Goal: Information Seeking & Learning: Learn about a topic

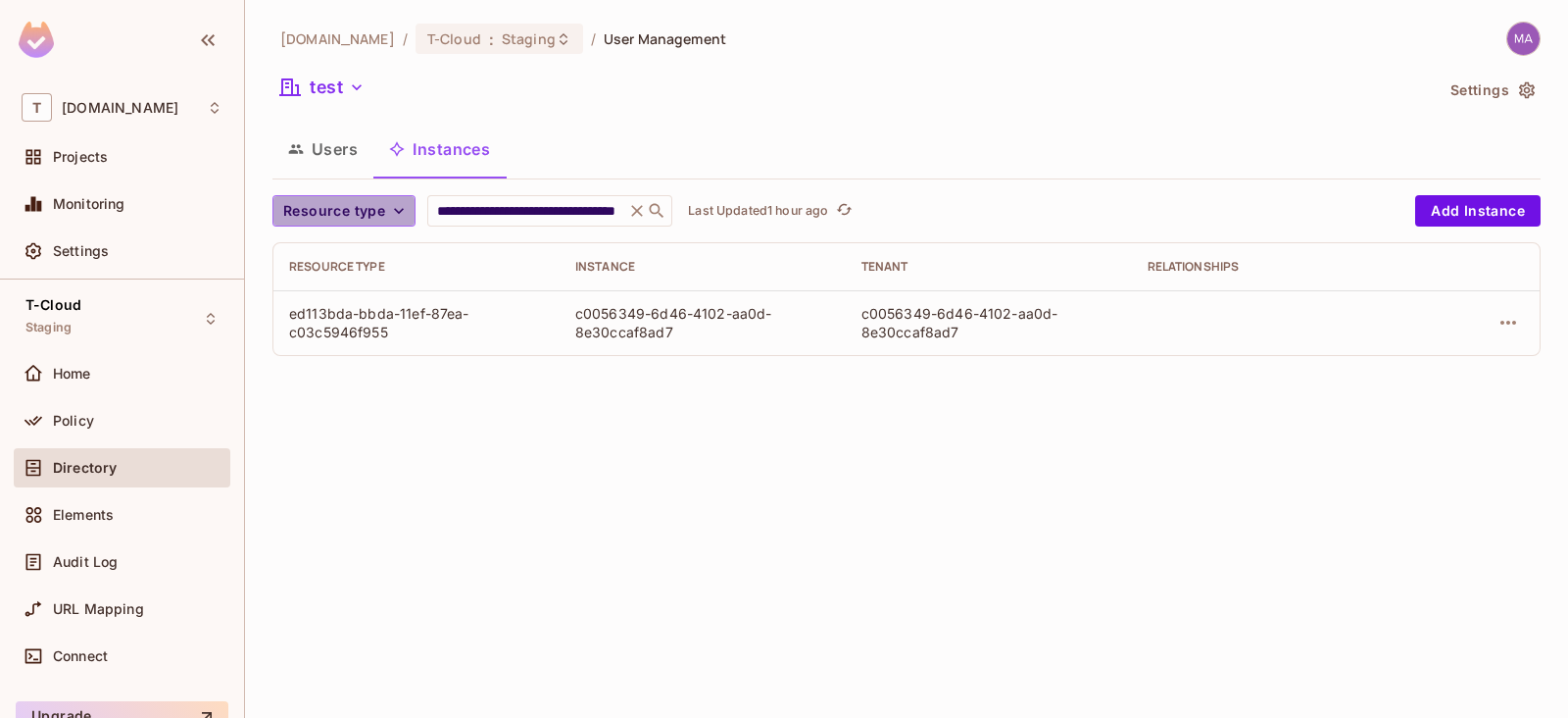
click at [355, 207] on span "Resource type" at bounding box center [334, 211] width 102 height 25
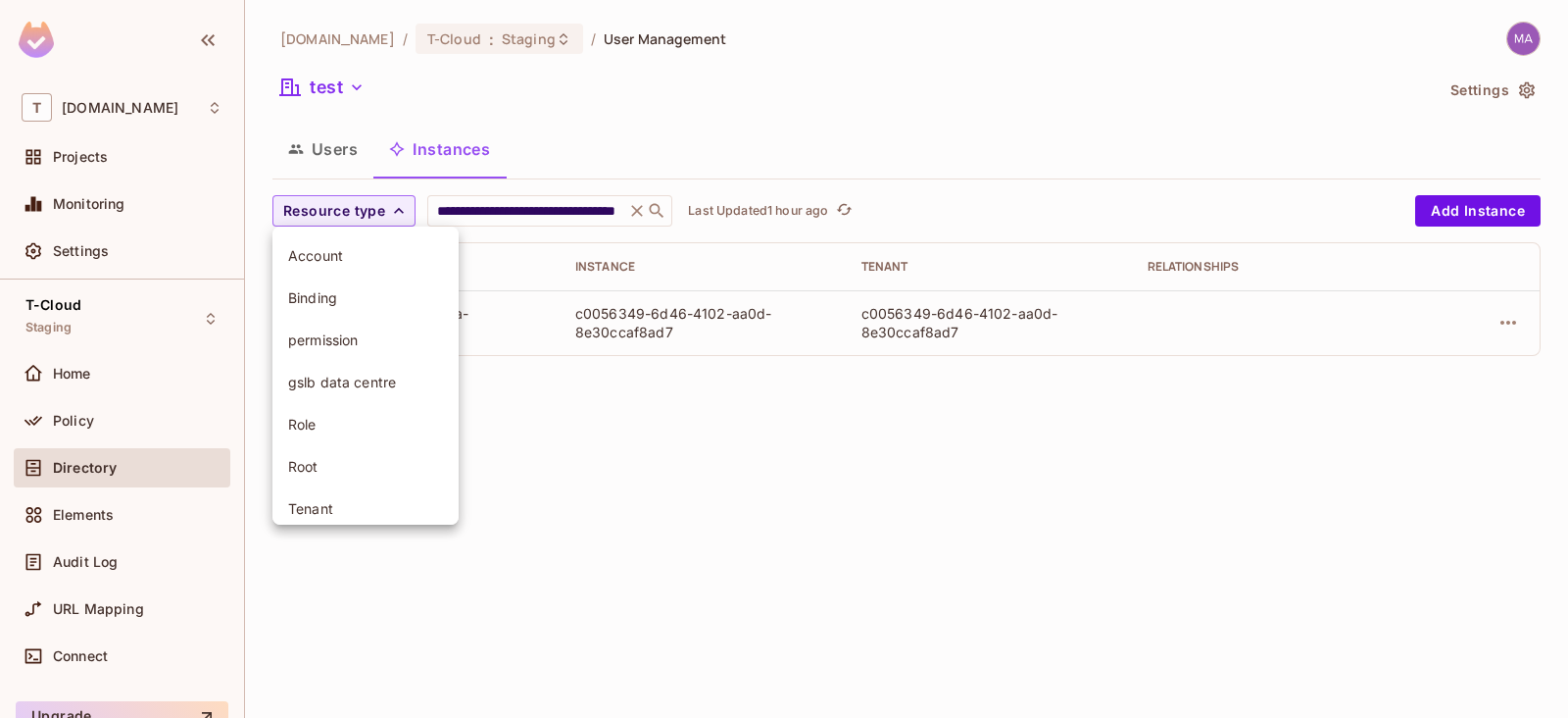
click at [559, 110] on div at bounding box center [784, 359] width 1568 height 718
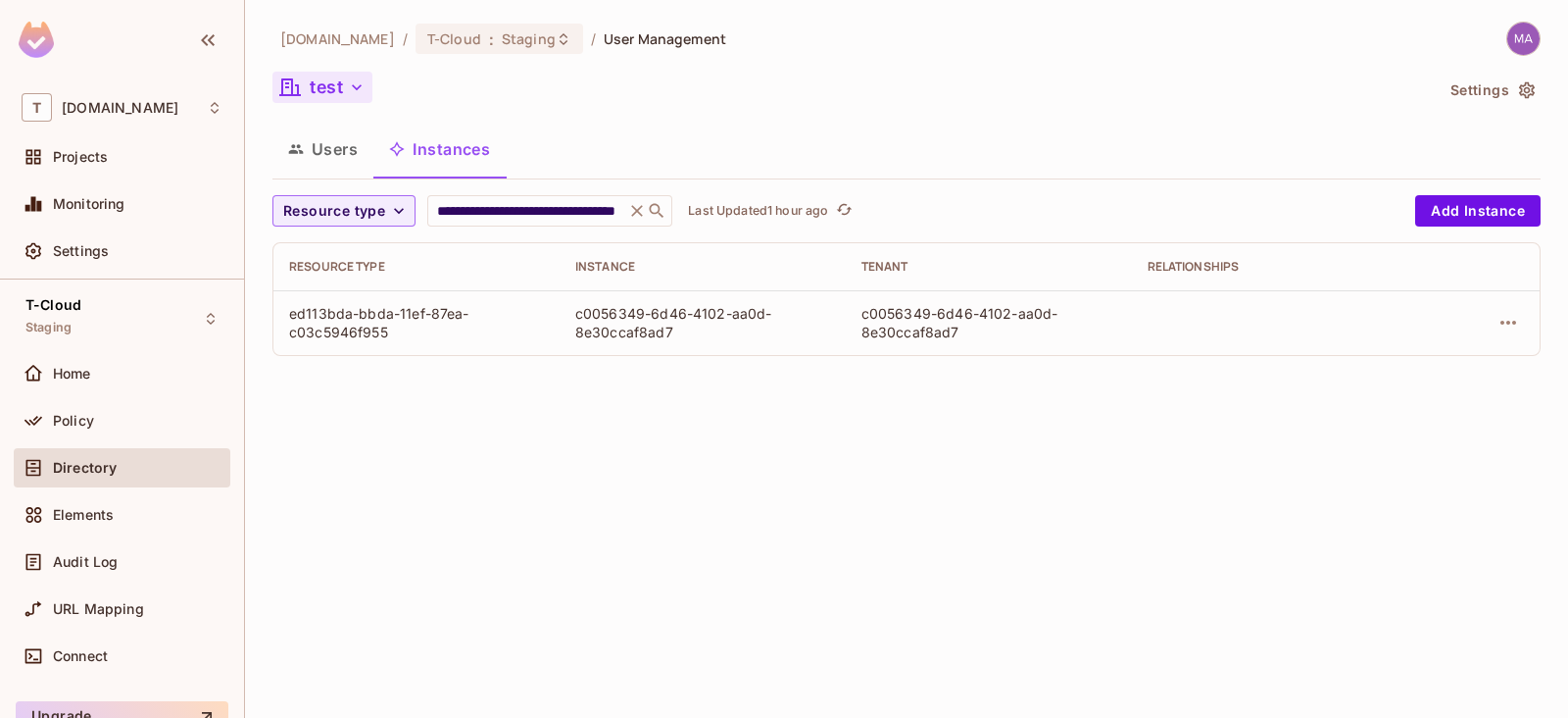
click at [357, 95] on icon "button" at bounding box center [356, 87] width 20 height 20
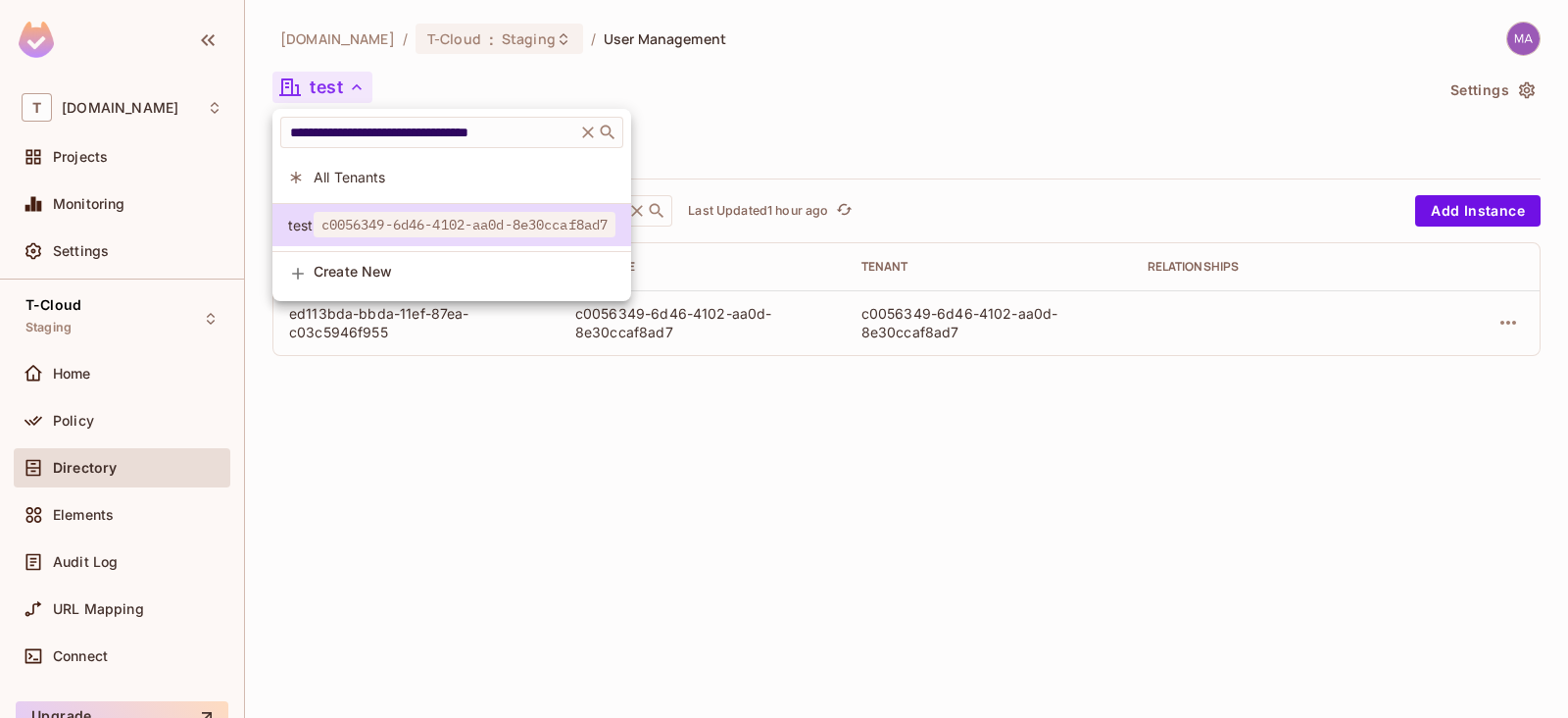
click at [598, 132] on icon at bounding box center [588, 133] width 20 height 20
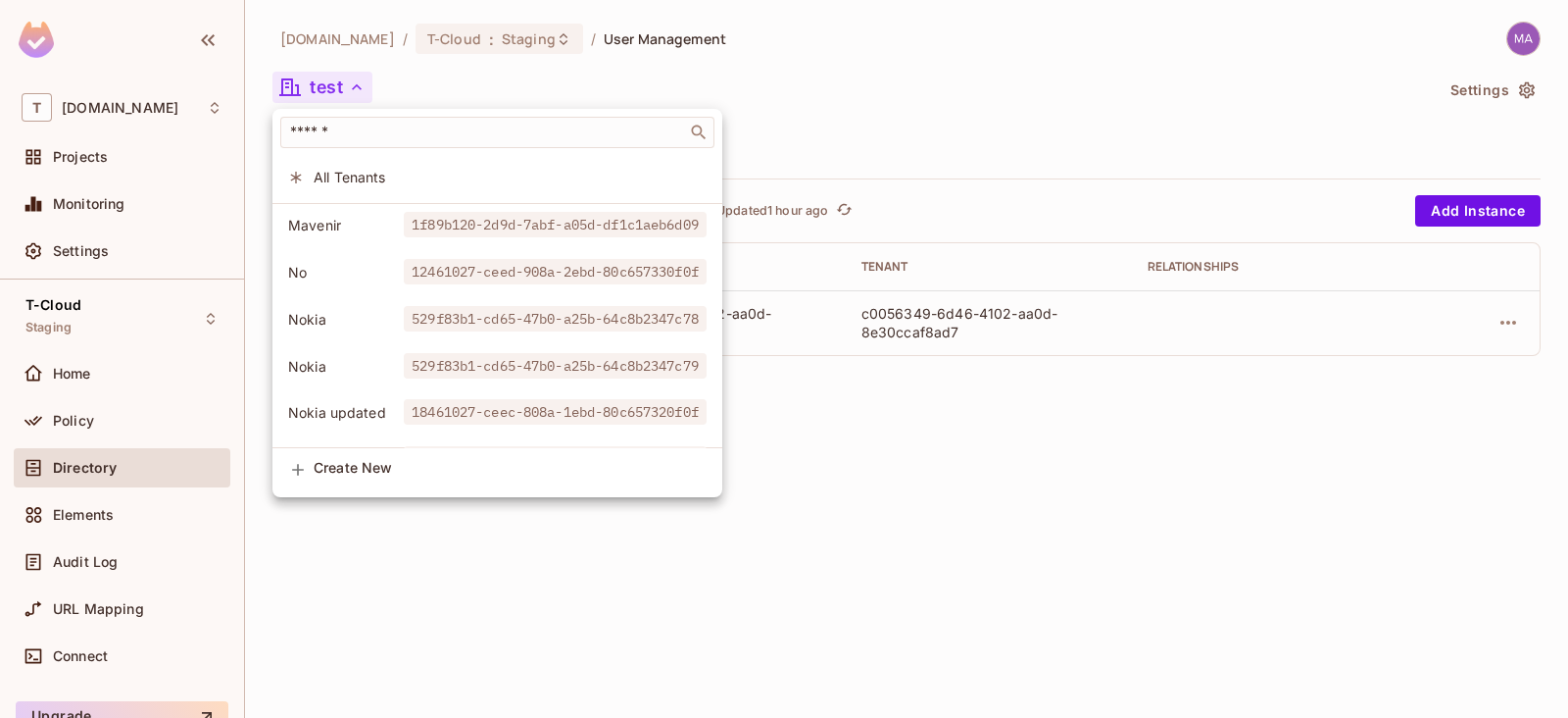
click at [413, 404] on span "18461027-ceec-808a-1ebd-80c657320f0f" at bounding box center [555, 412] width 302 height 26
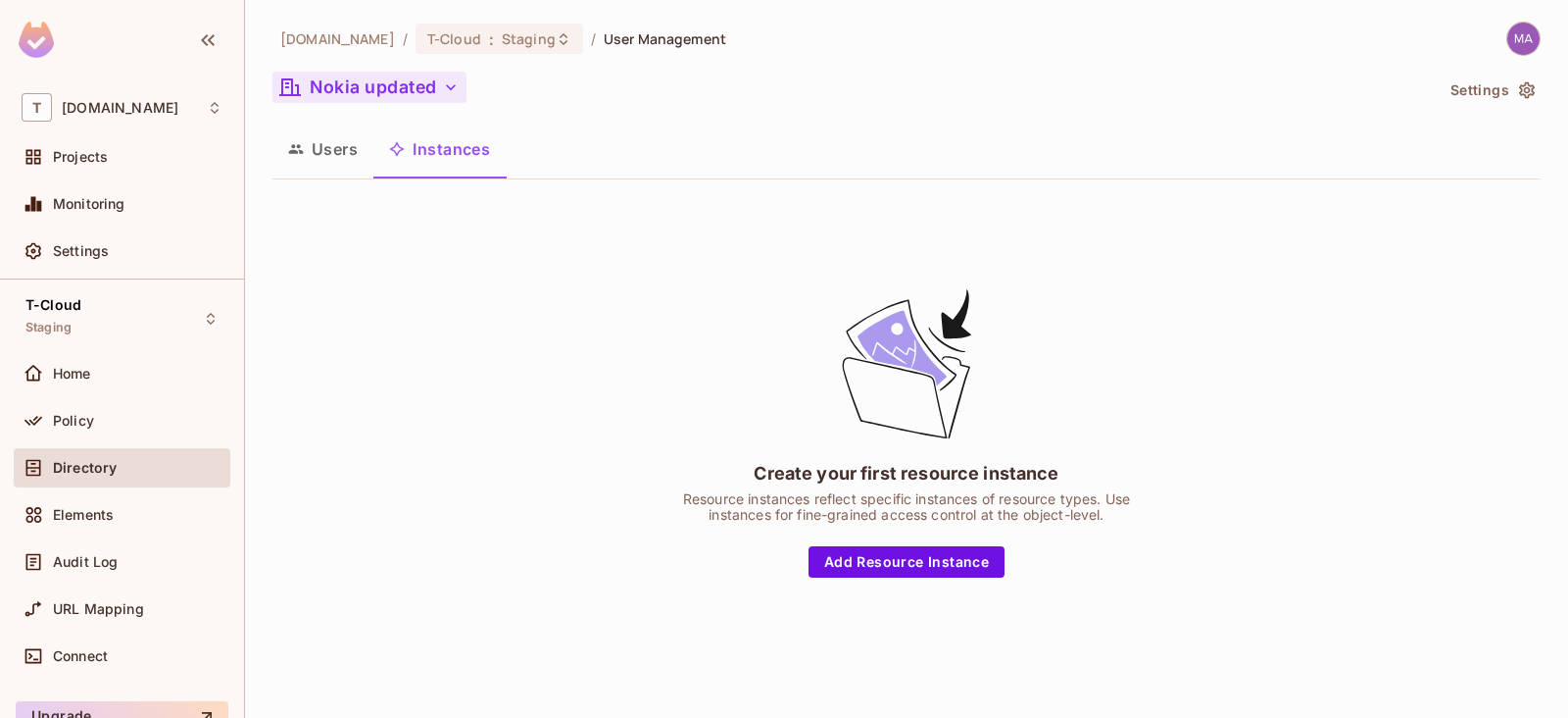
click at [337, 161] on button "Users" at bounding box center [322, 149] width 101 height 49
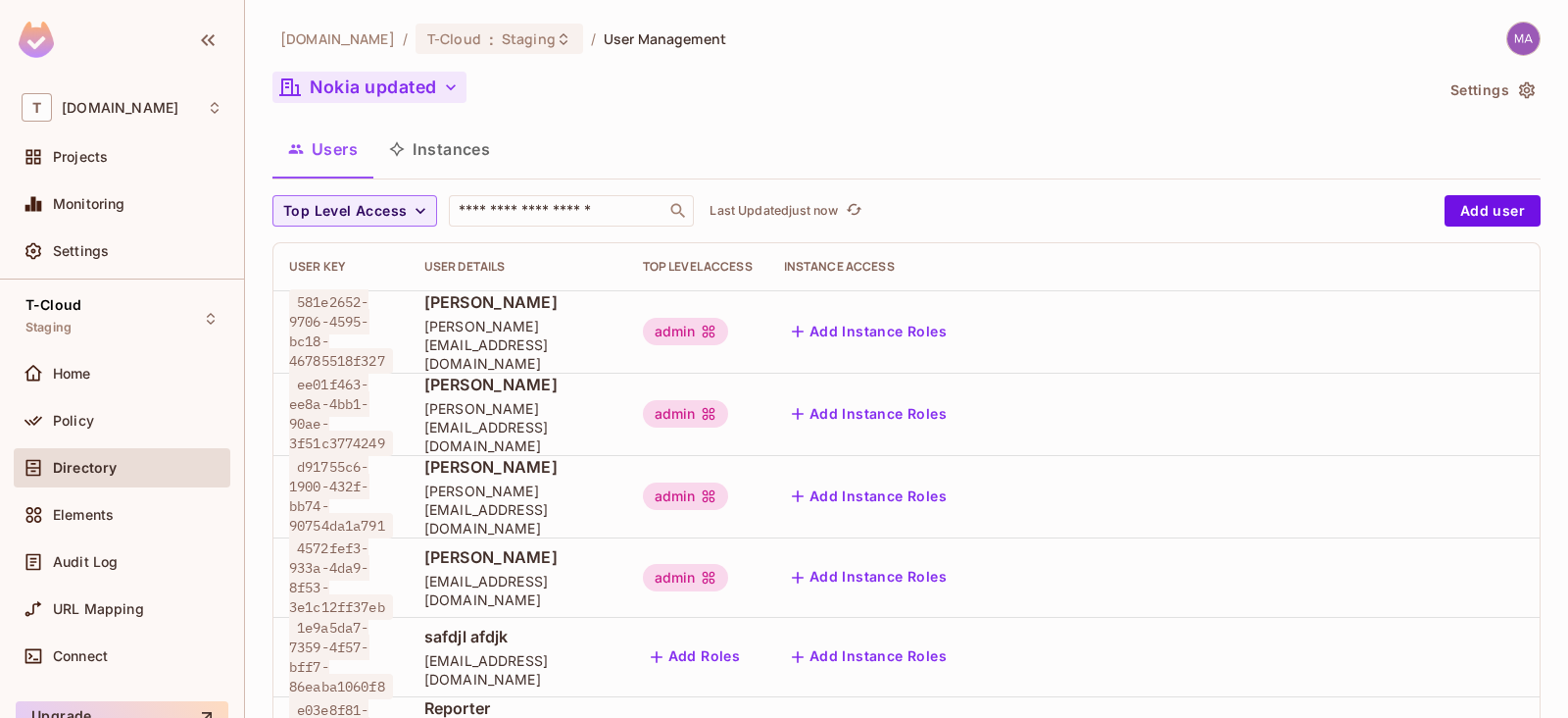
click at [453, 162] on button "Instances" at bounding box center [439, 149] width 133 height 49
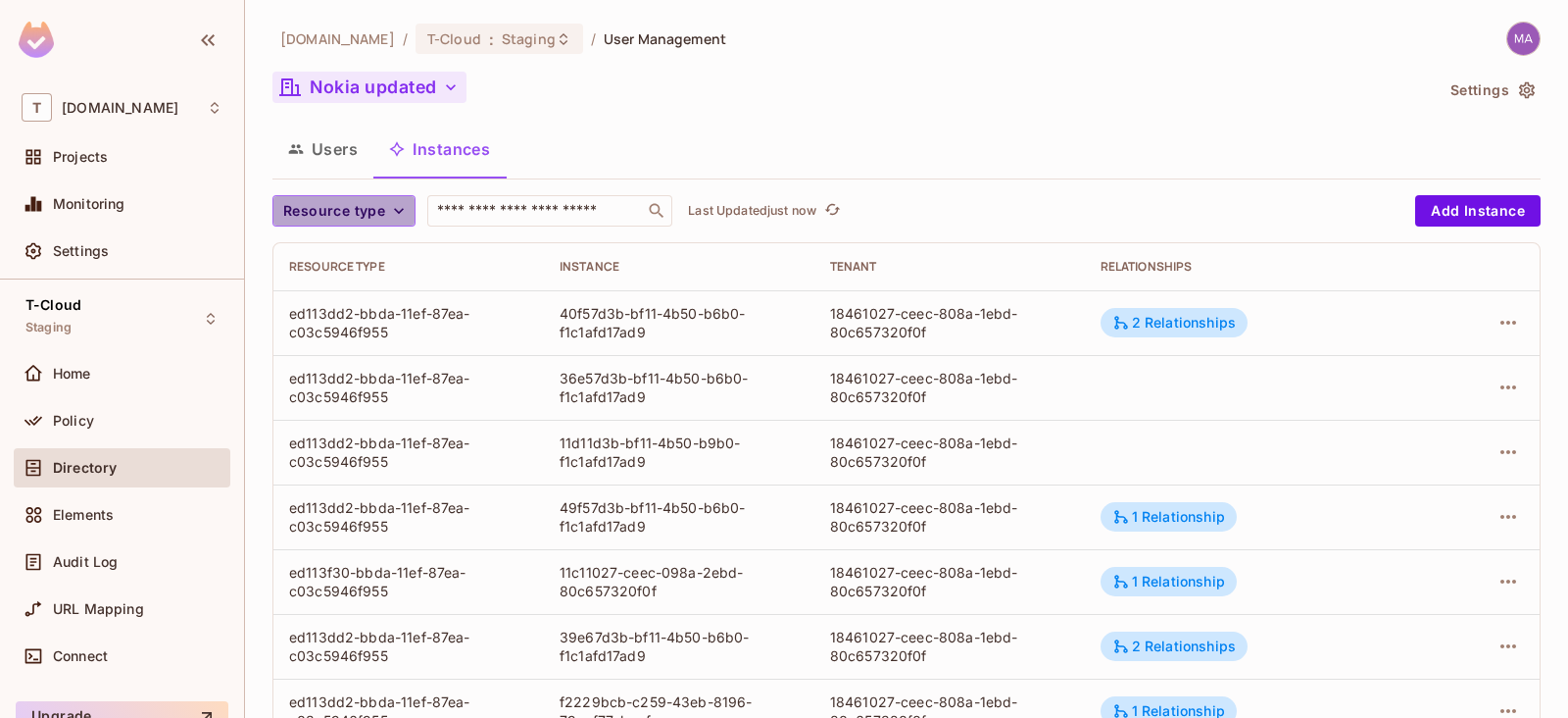
click at [401, 207] on icon "button" at bounding box center [399, 211] width 20 height 20
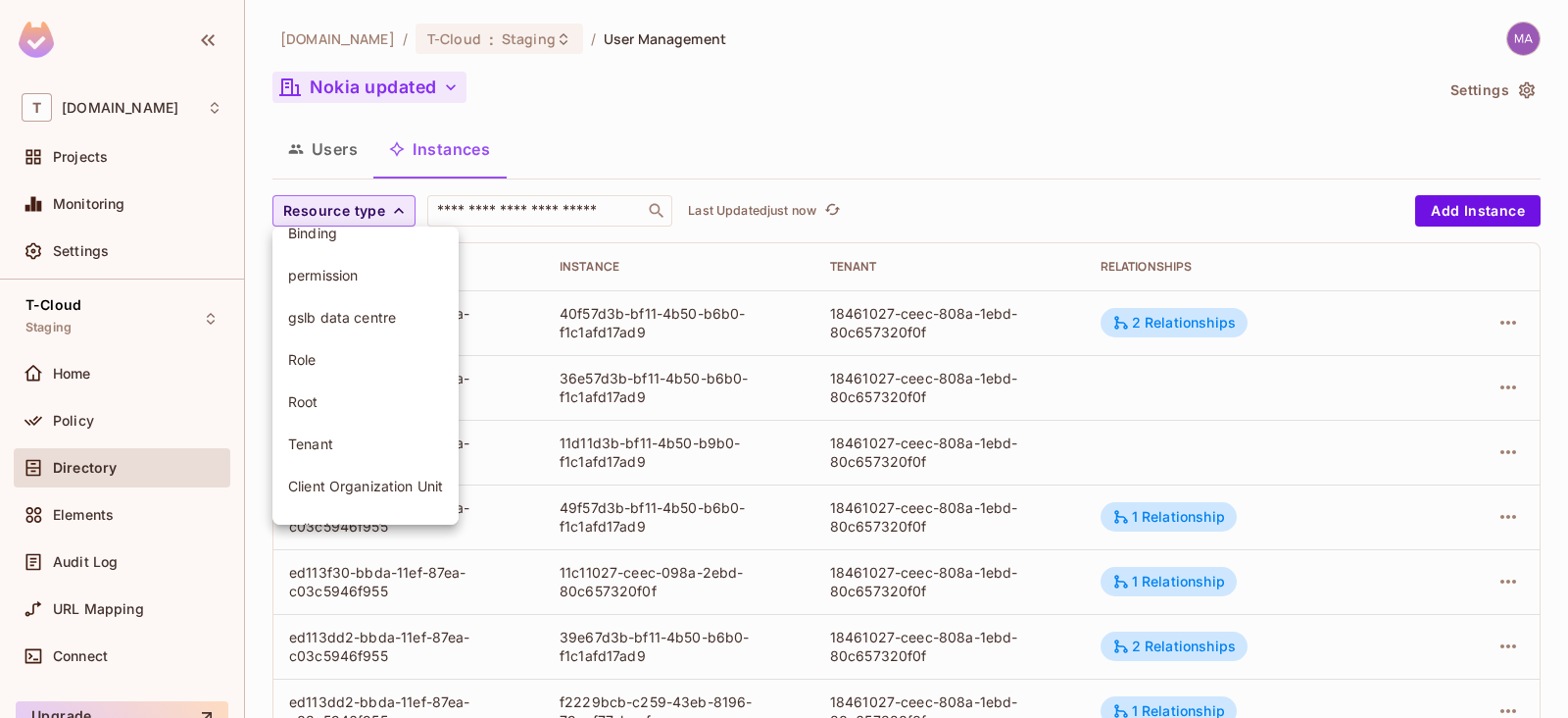
scroll to position [96, 0]
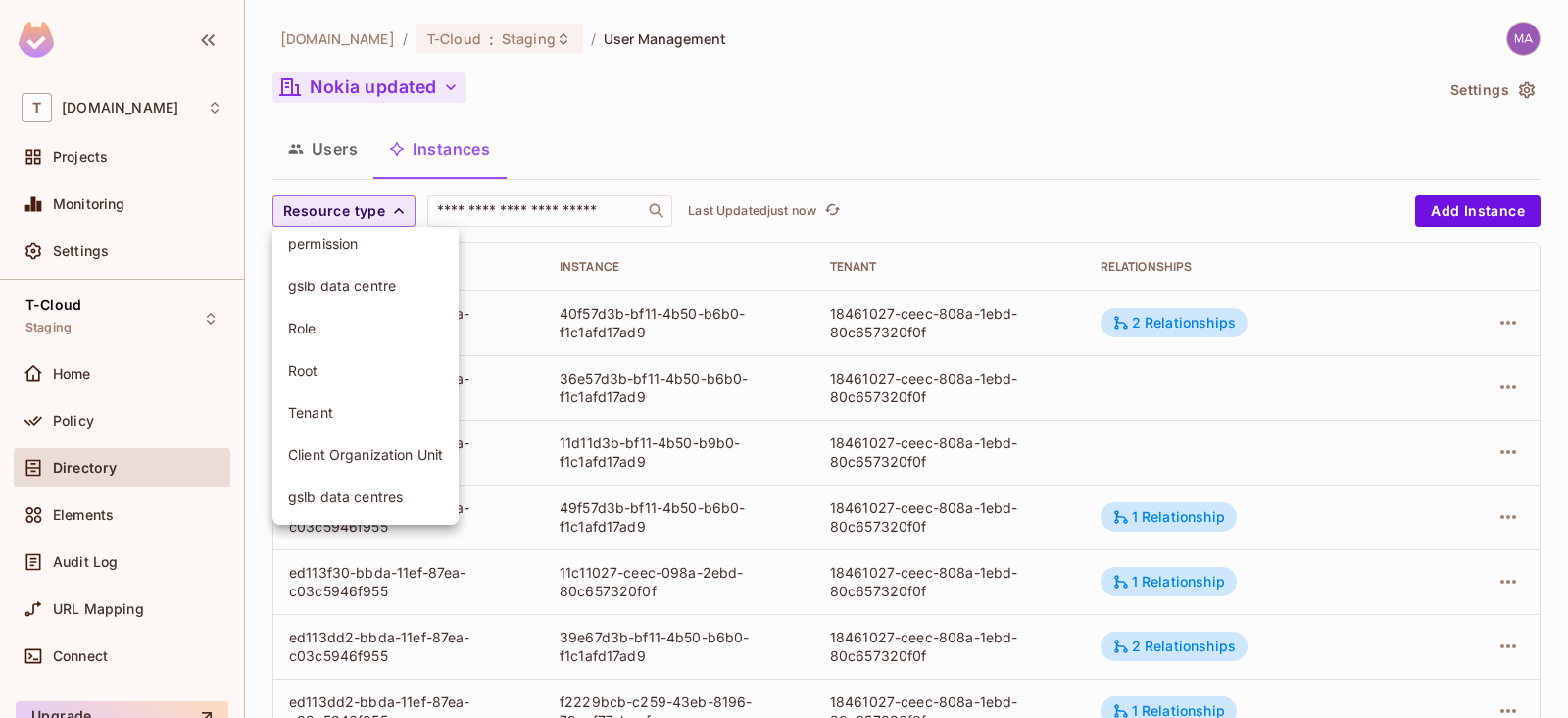
click at [345, 453] on span "Client Organization Unit" at bounding box center [365, 454] width 155 height 19
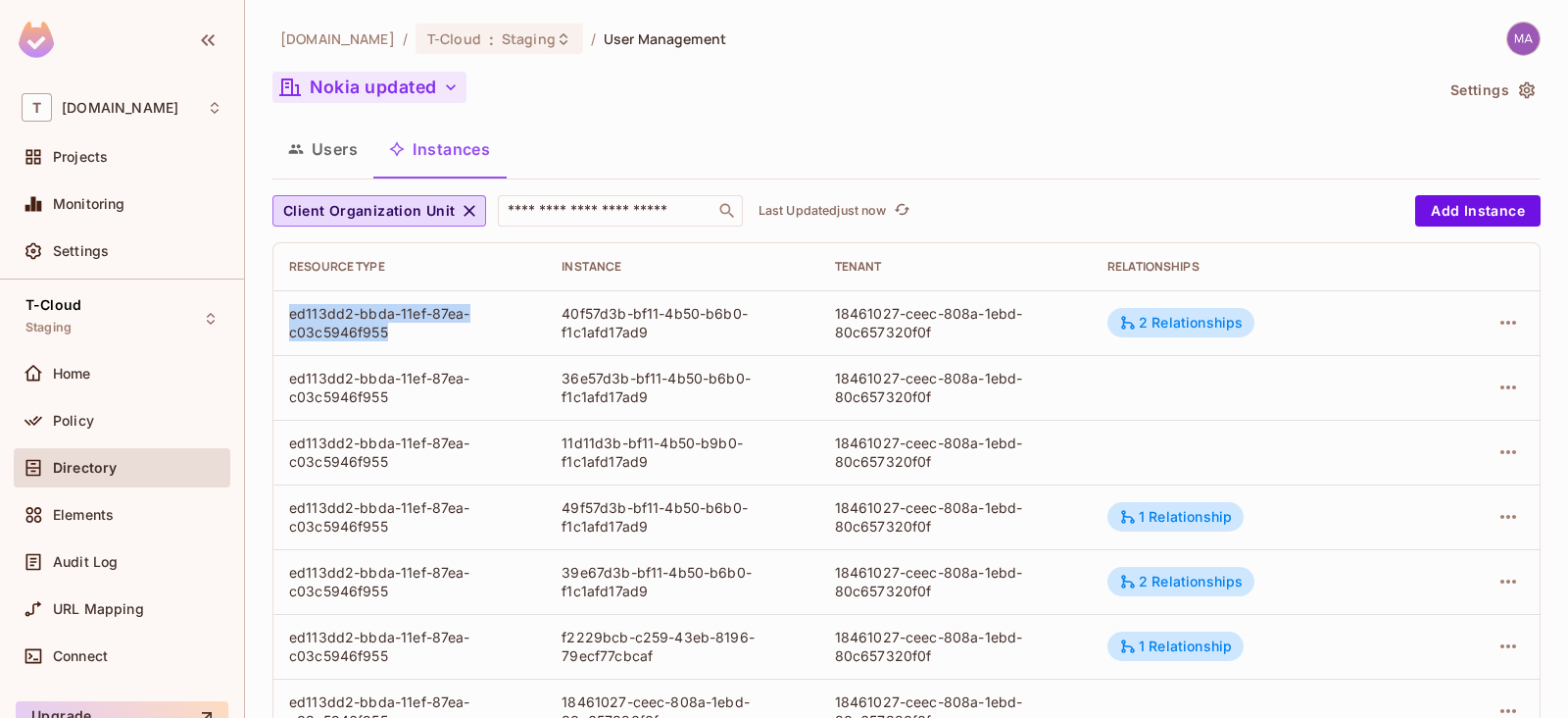
drag, startPoint x: 283, startPoint y: 314, endPoint x: 396, endPoint y: 332, distance: 114.4
click at [396, 332] on td "ed113dd2-bbda-11ef-87ea-c03c5946f955" at bounding box center [408, 322] width 272 height 65
click at [679, 324] on div "40f57d3b-bf11-4b50-b6b0-f1c1afd17ad9" at bounding box center [682, 322] width 242 height 37
drag, startPoint x: 290, startPoint y: 312, endPoint x: 386, endPoint y: 332, distance: 98.1
click at [386, 332] on div "ed113dd2-bbda-11ef-87ea-c03c5946f955" at bounding box center [409, 322] width 242 height 37
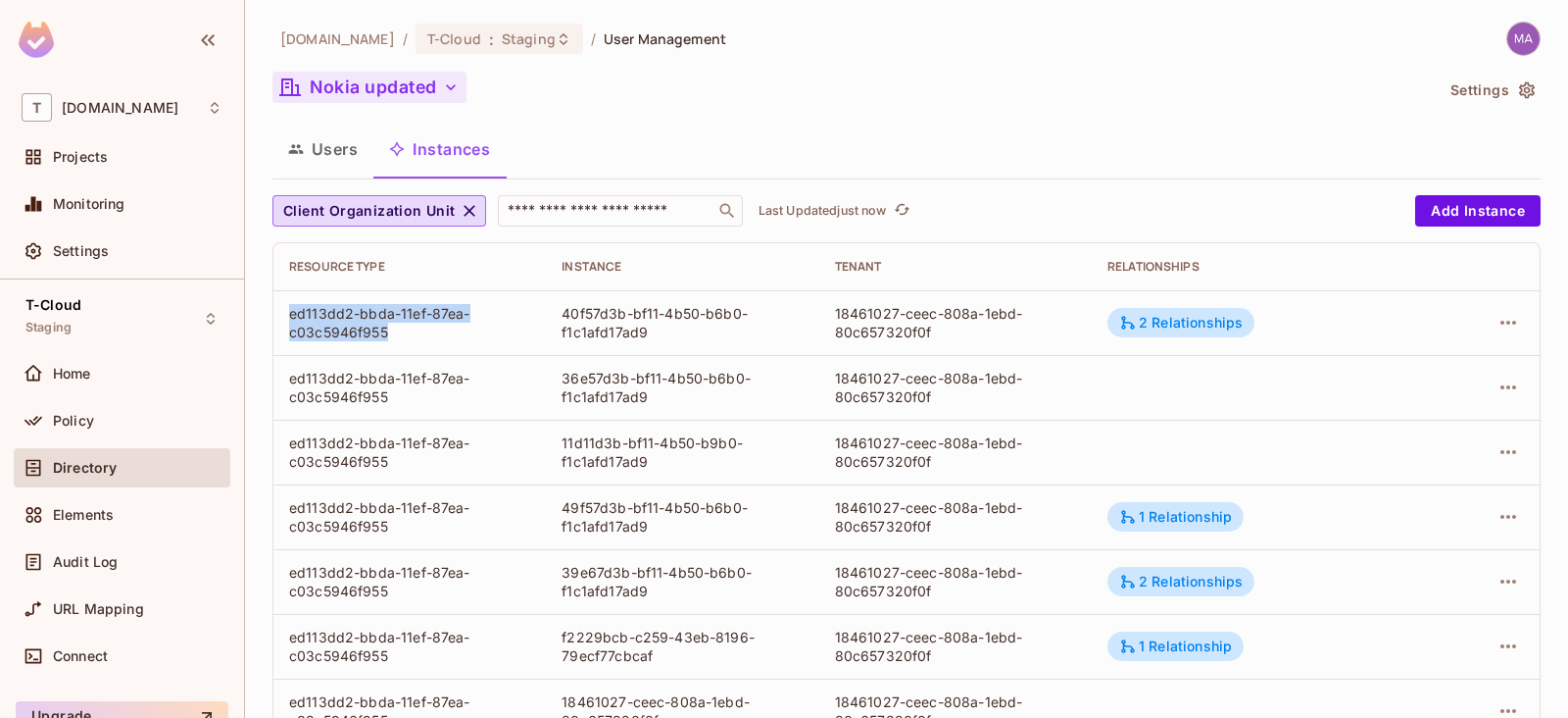
click at [386, 335] on div "ed113dd2-bbda-11ef-87ea-c03c5946f955" at bounding box center [409, 322] width 242 height 37
drag, startPoint x: 389, startPoint y: 332, endPoint x: 275, endPoint y: 308, distance: 116.5
click at [275, 308] on td "ed113dd2-bbda-11ef-87ea-c03c5946f955" at bounding box center [408, 322] width 272 height 65
drag, startPoint x: 557, startPoint y: 312, endPoint x: 647, endPoint y: 330, distance: 91.8
click at [647, 330] on td "40f57d3b-bf11-4b50-b6b0-f1c1afd17ad9" at bounding box center [681, 322] width 272 height 65
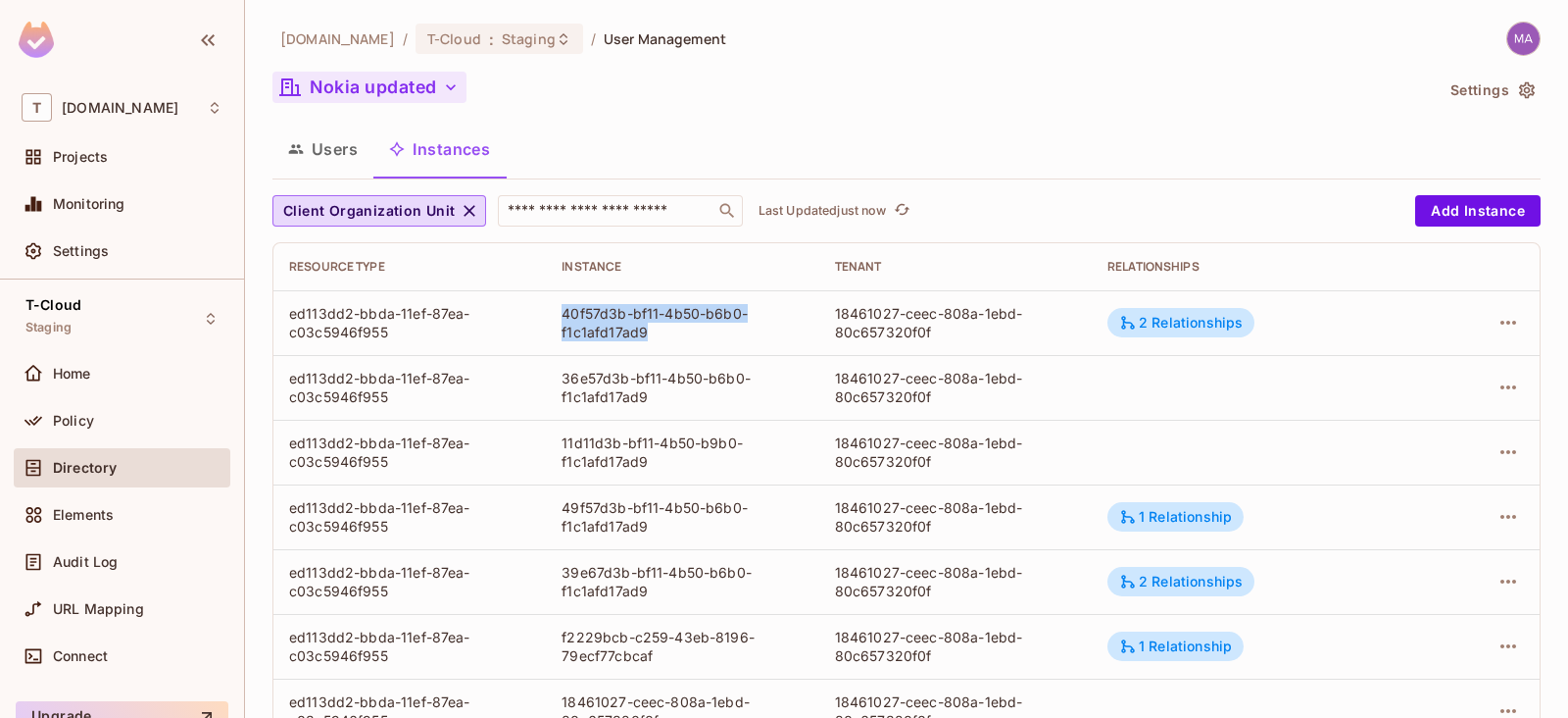
click at [669, 340] on div "40f57d3b-bf11-4b50-b6b0-f1c1afd17ad9" at bounding box center [682, 322] width 242 height 37
click at [632, 333] on div "40f57d3b-bf11-4b50-b6b0-f1c1afd17ad9" at bounding box center [682, 322] width 242 height 37
drag, startPoint x: 647, startPoint y: 332, endPoint x: 558, endPoint y: 320, distance: 89.8
click at [558, 320] on td "40f57d3b-bf11-4b50-b6b0-f1c1afd17ad9" at bounding box center [681, 322] width 272 height 65
drag, startPoint x: 284, startPoint y: 310, endPoint x: 376, endPoint y: 324, distance: 93.1
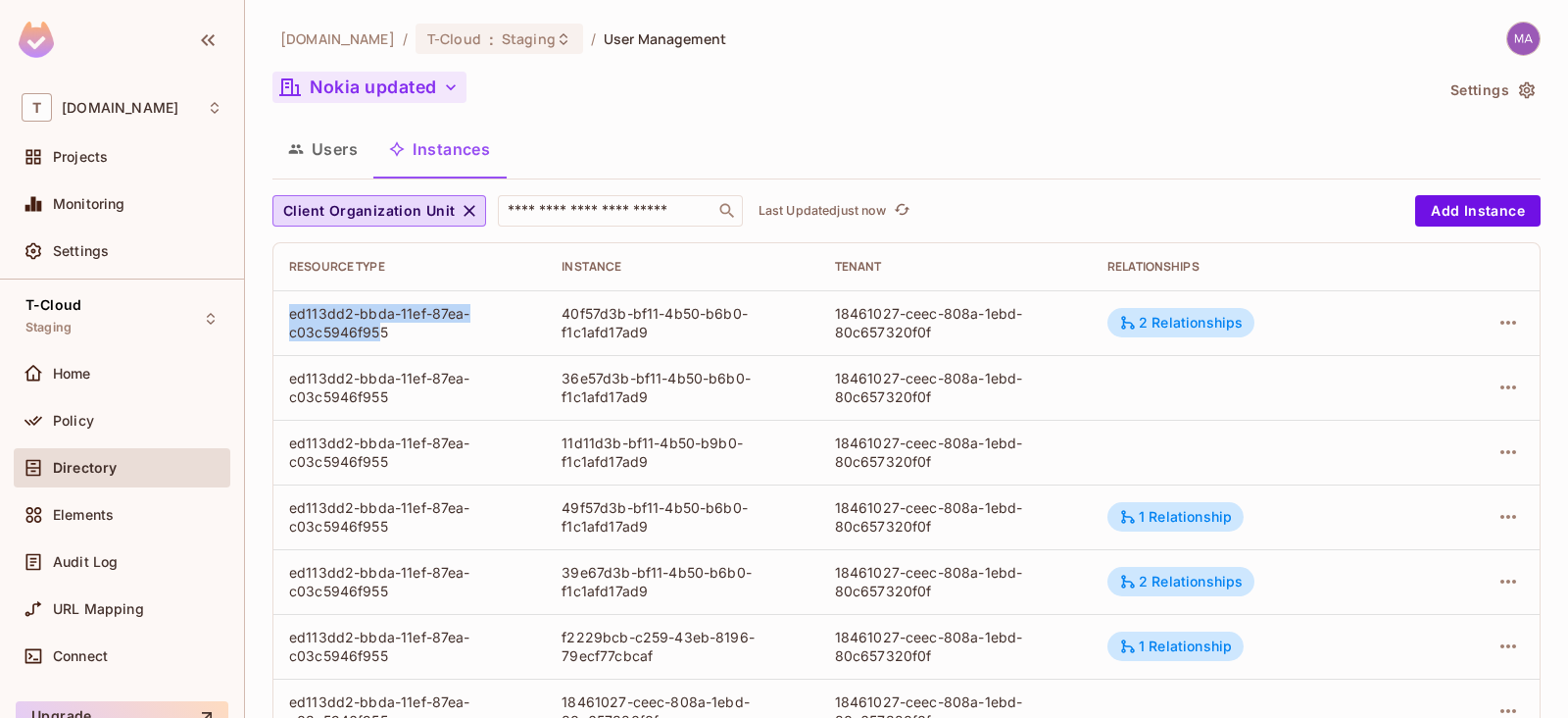
click at [376, 324] on td "ed113dd2-bbda-11ef-87ea-c03c5946f955" at bounding box center [408, 322] width 272 height 65
click at [401, 329] on div "ed113dd2-bbda-11ef-87ea-c03c5946f955" at bounding box center [409, 322] width 242 height 37
drag, startPoint x: 396, startPoint y: 328, endPoint x: 287, endPoint y: 311, distance: 110.3
click at [287, 311] on td "ed113dd2-bbda-11ef-87ea-c03c5946f955" at bounding box center [408, 322] width 272 height 65
copy div "ed113dd2-bbda-11ef-87ea-c03c5946f955"
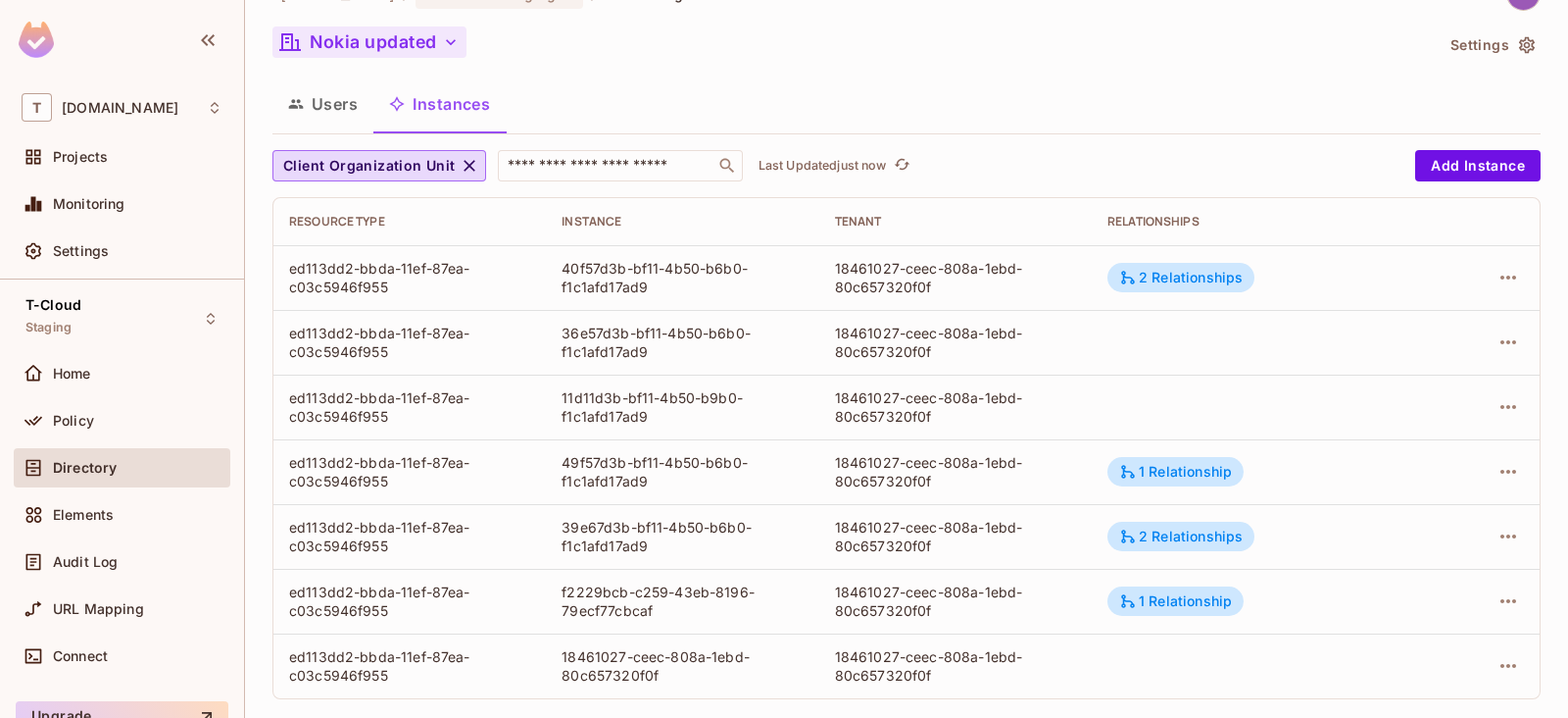
scroll to position [69, 0]
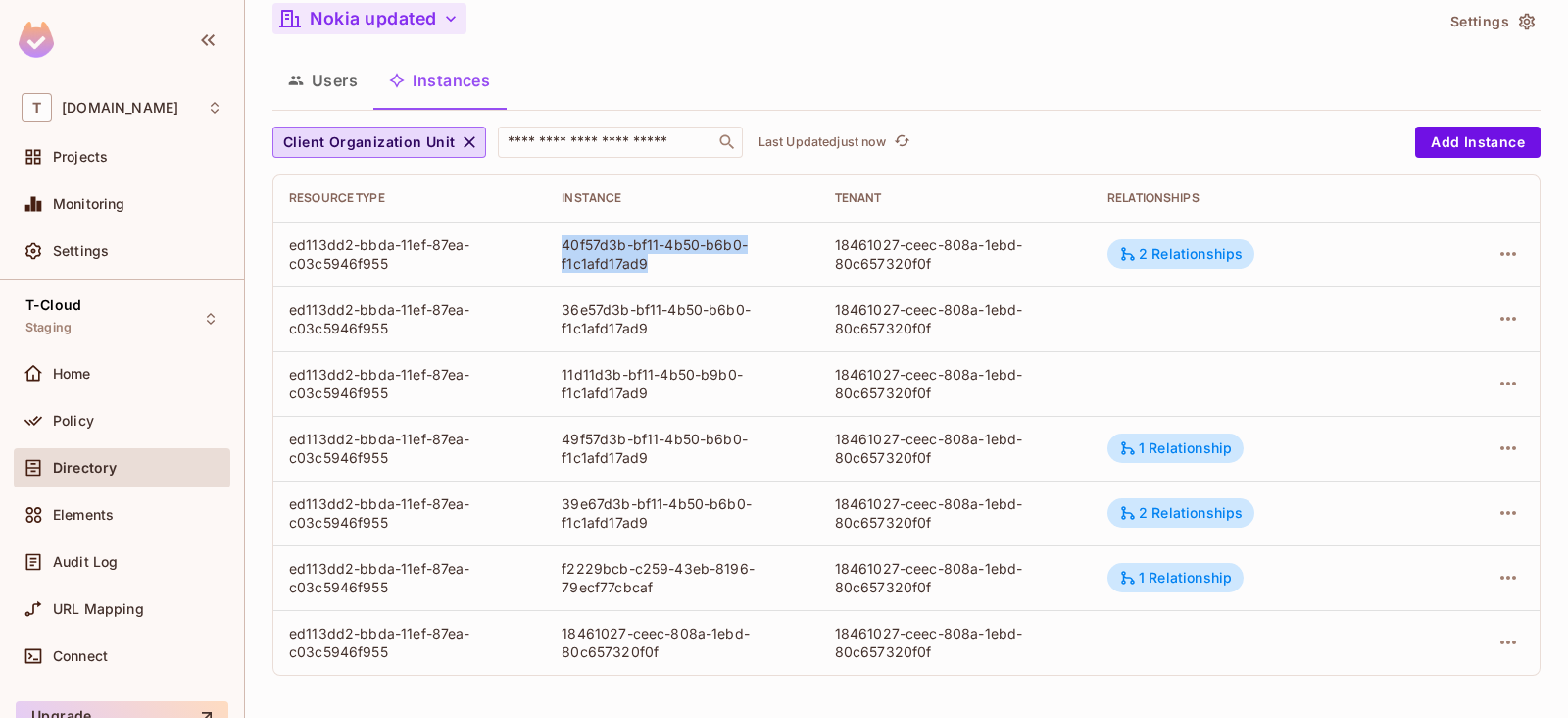
drag, startPoint x: 556, startPoint y: 239, endPoint x: 651, endPoint y: 264, distance: 98.2
click at [651, 264] on td "40f57d3b-bf11-4b50-b6b0-f1c1afd17ad9" at bounding box center [681, 254] width 272 height 65
click at [565, 259] on div "40f57d3b-bf11-4b50-b6b0-f1c1afd17ad9" at bounding box center [682, 254] width 242 height 37
drag, startPoint x: 544, startPoint y: 246, endPoint x: 651, endPoint y: 269, distance: 109.4
click at [651, 269] on td "40f57d3b-bf11-4b50-b6b0-f1c1afd17ad9" at bounding box center [681, 254] width 272 height 65
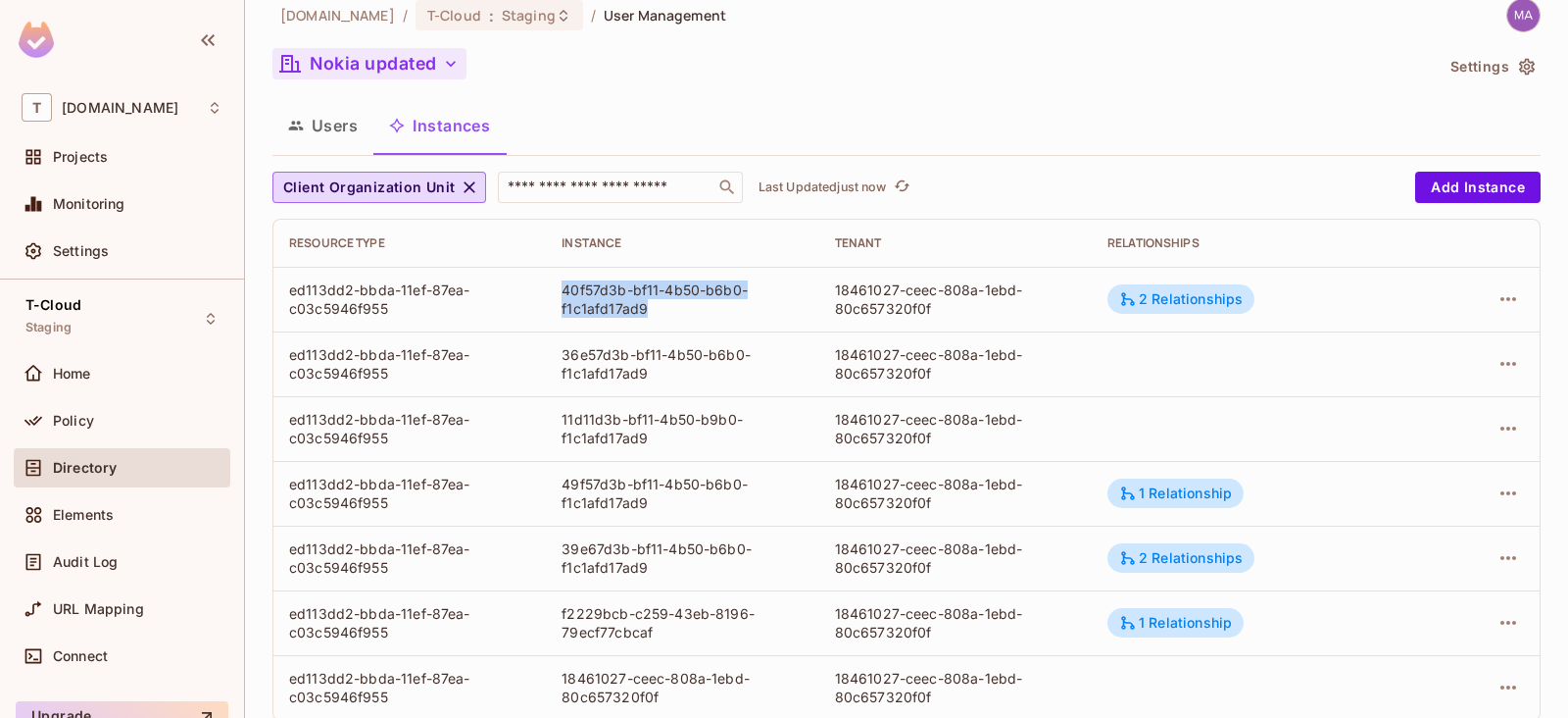
scroll to position [0, 0]
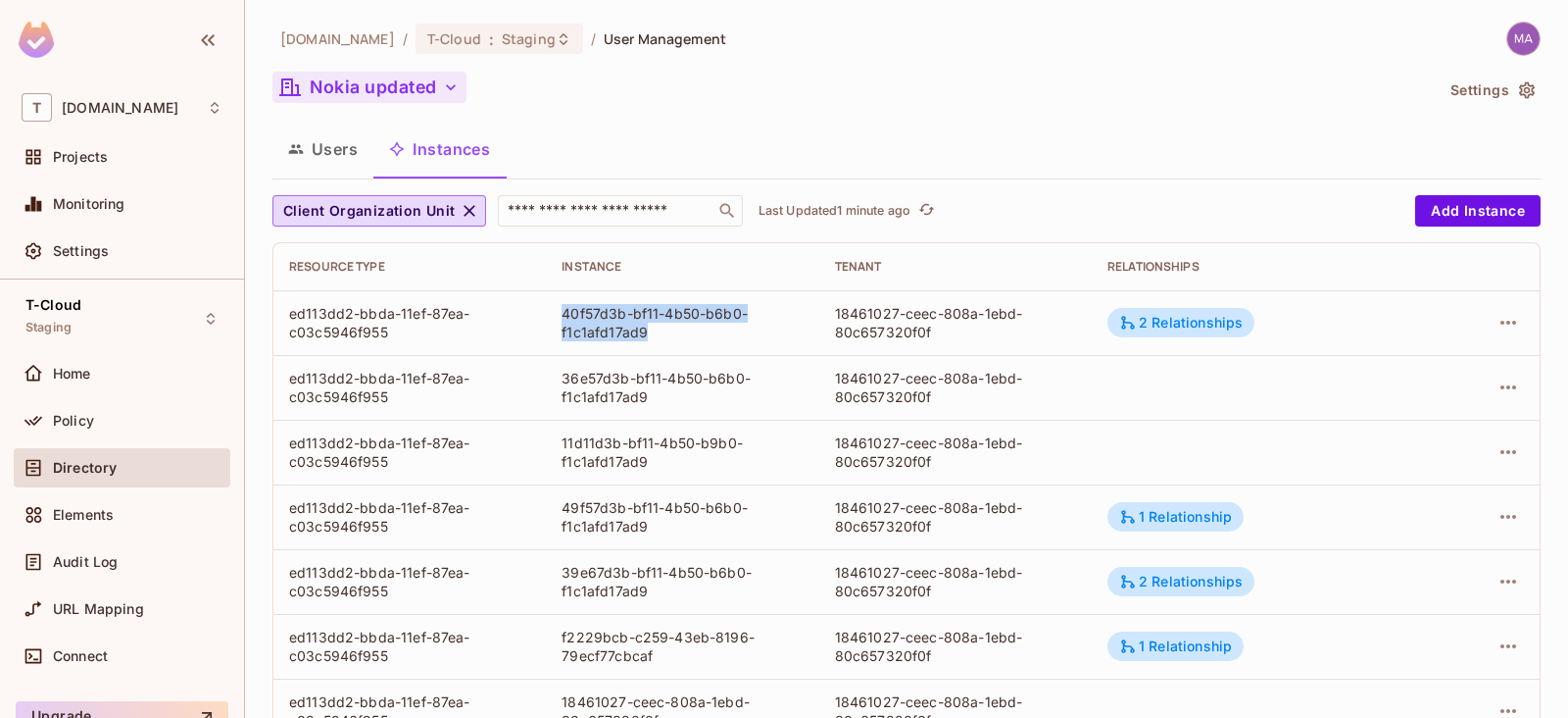
click at [351, 157] on button "Users" at bounding box center [322, 149] width 101 height 49
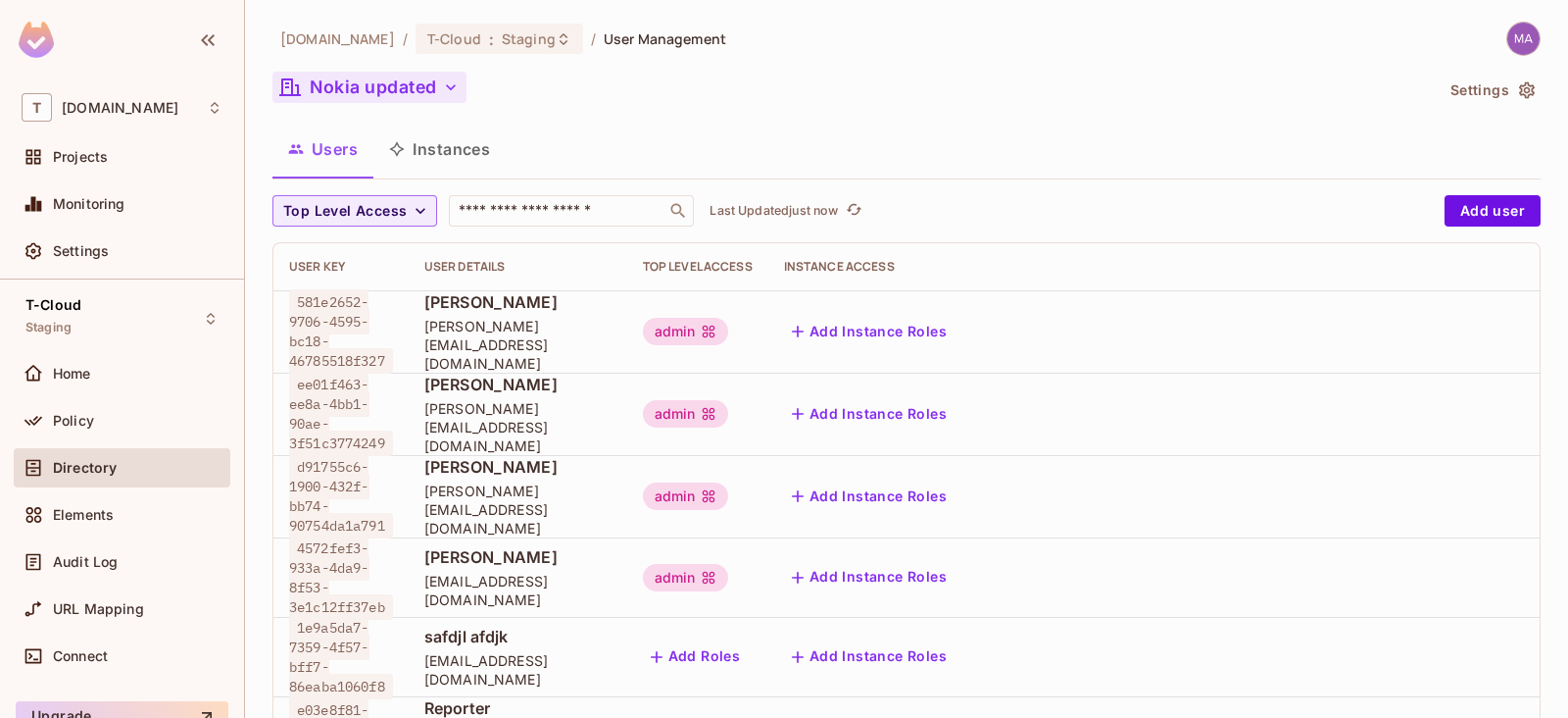
click at [394, 138] on button "Instances" at bounding box center [439, 149] width 133 height 49
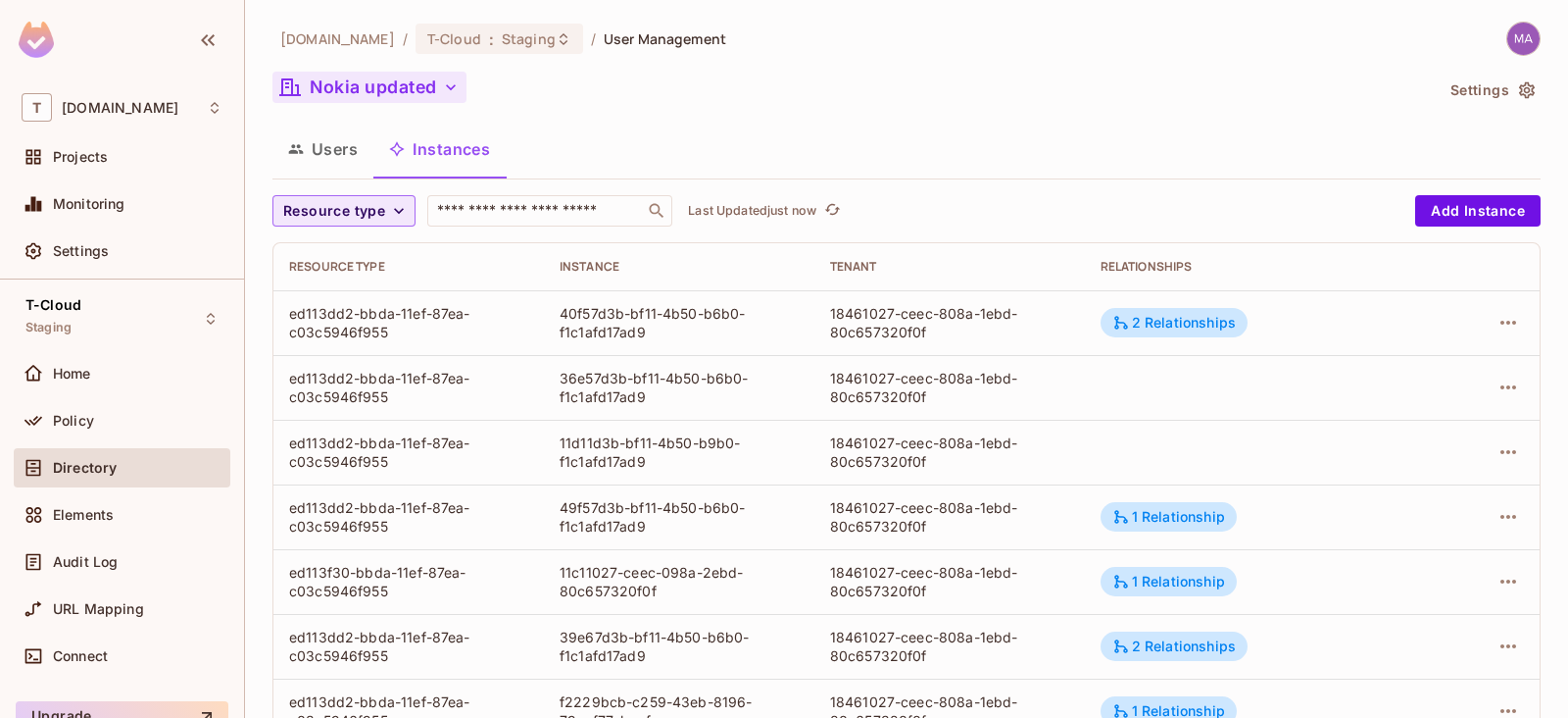
click at [372, 204] on span "Resource type" at bounding box center [334, 211] width 102 height 25
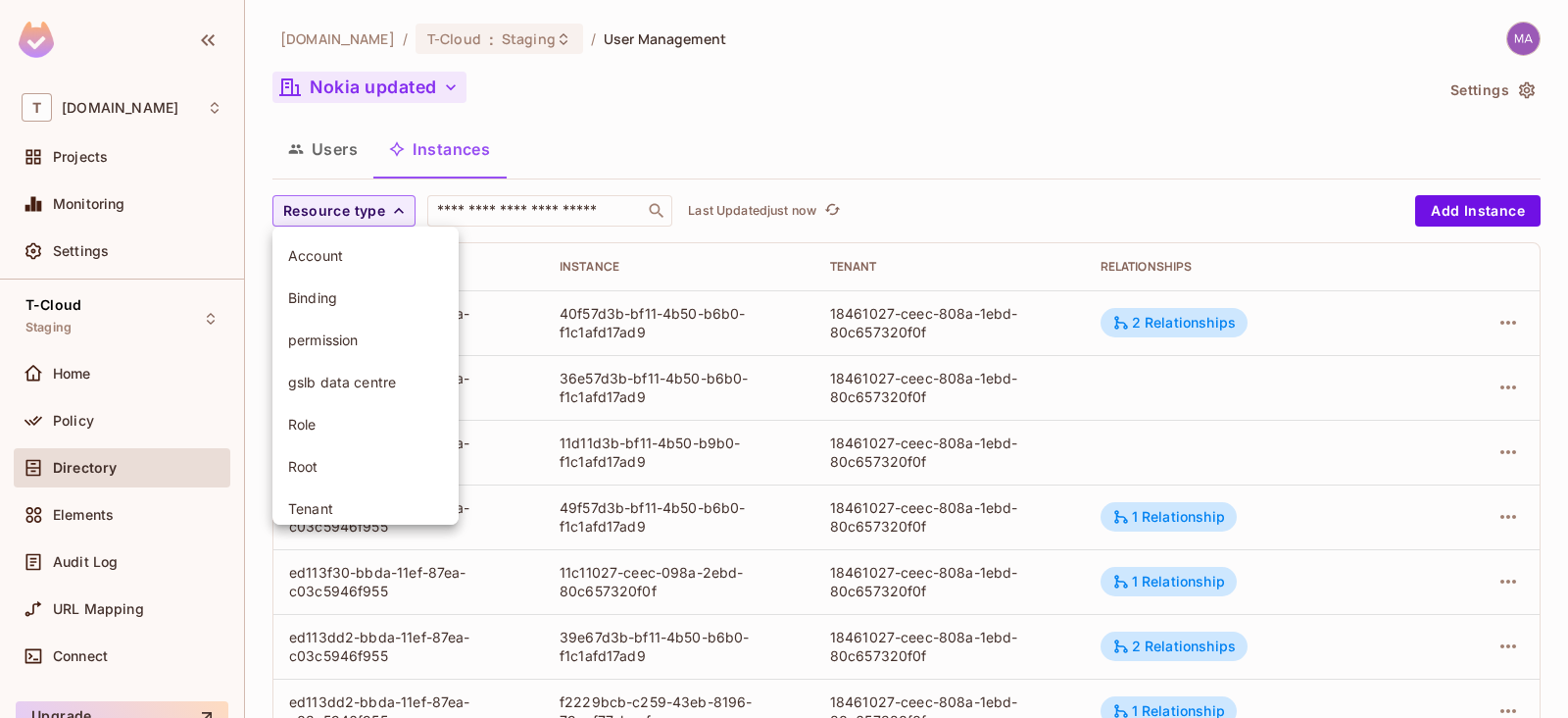
click at [360, 260] on span "Account" at bounding box center [365, 255] width 155 height 19
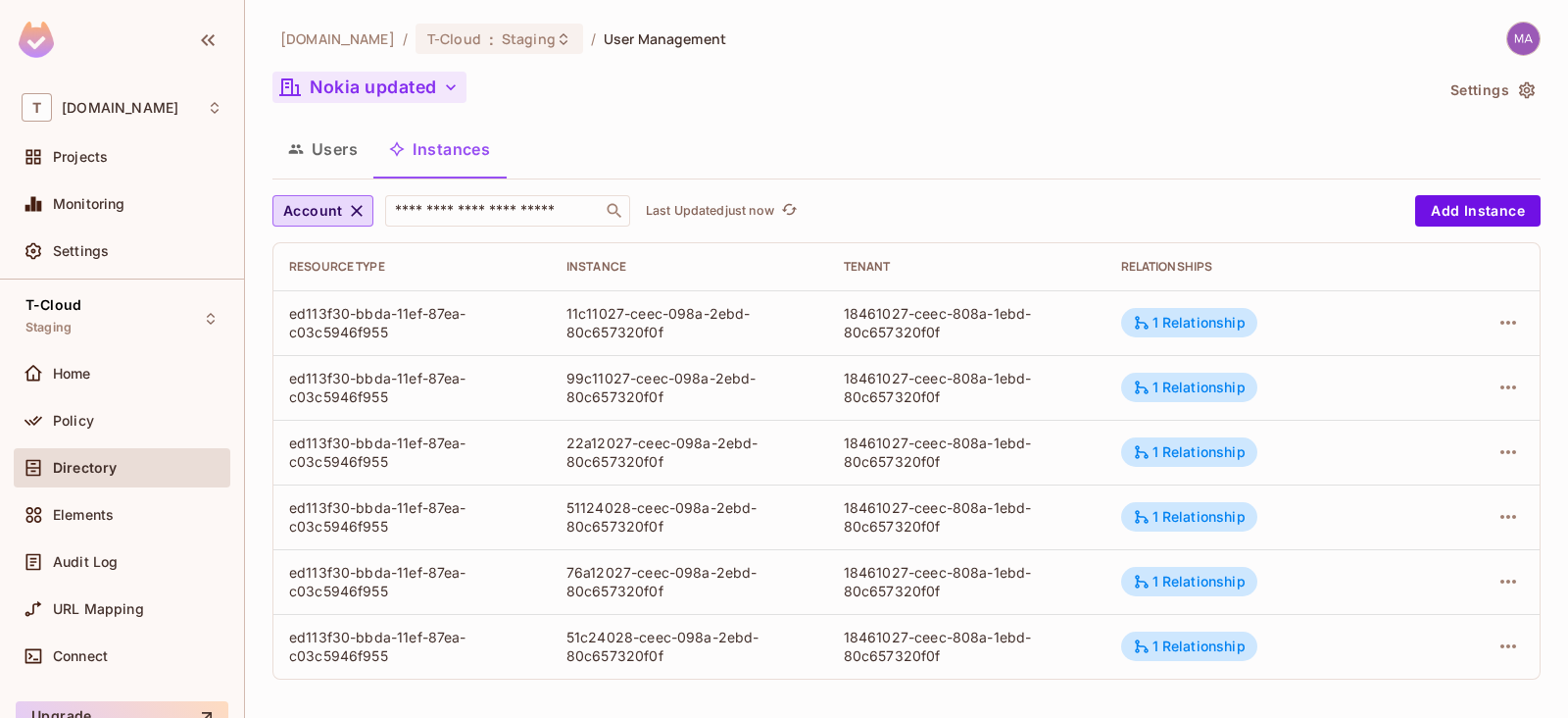
click at [338, 231] on div "Account ​ Last Updated just now Add Instance Resource type Instance Tenant Rela…" at bounding box center [906, 437] width 1269 height 484
click at [350, 208] on icon "button" at bounding box center [356, 211] width 20 height 20
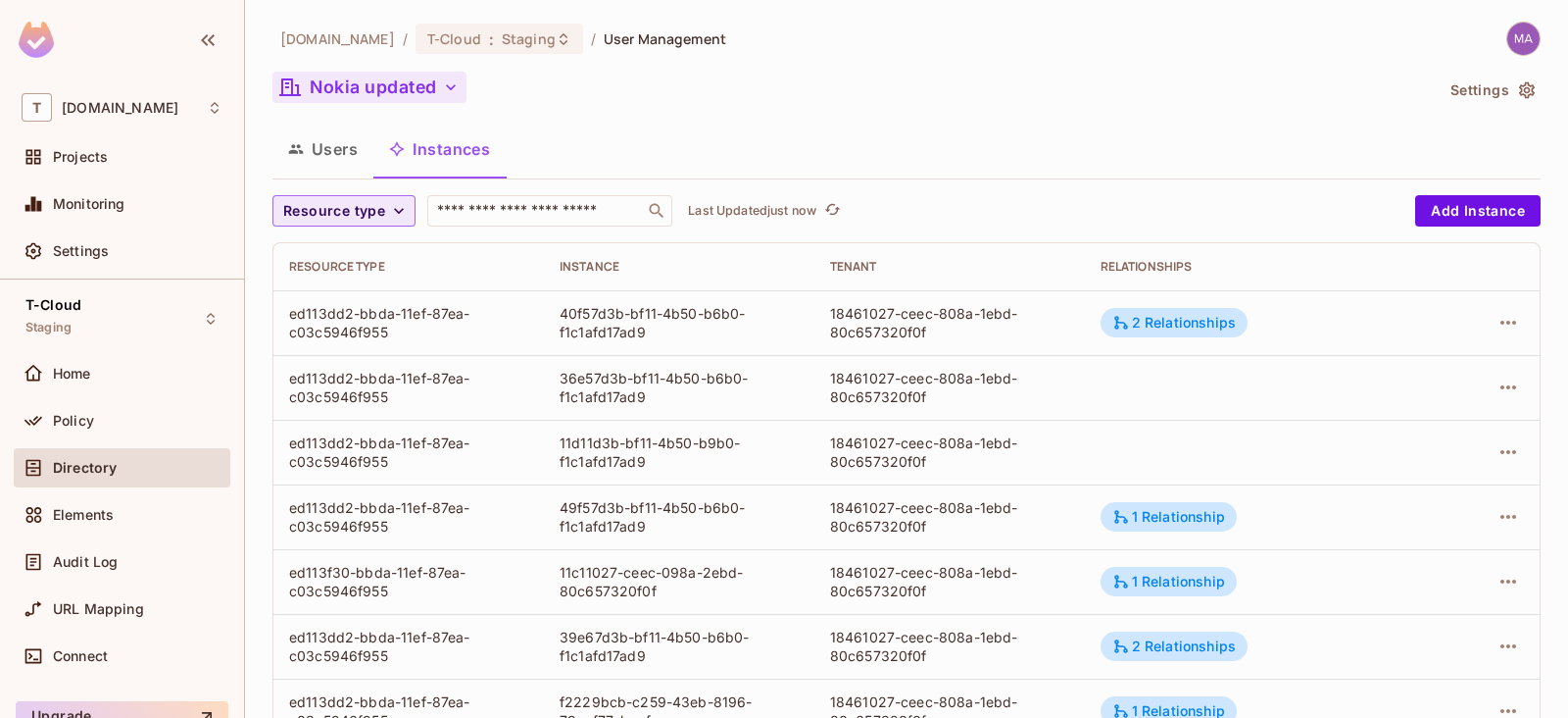
click at [344, 208] on span "Resource type" at bounding box center [334, 211] width 102 height 25
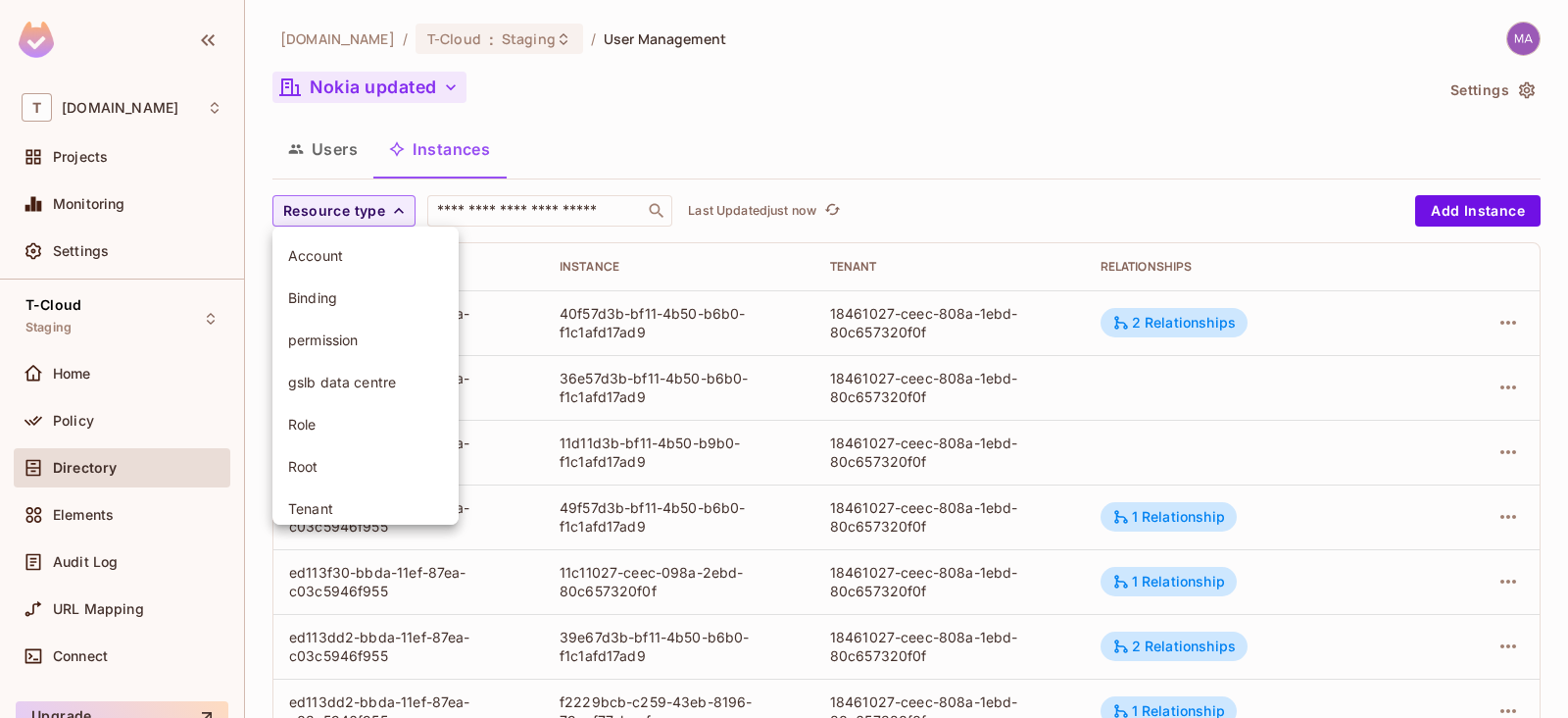
click at [362, 301] on span "Binding" at bounding box center [365, 297] width 155 height 19
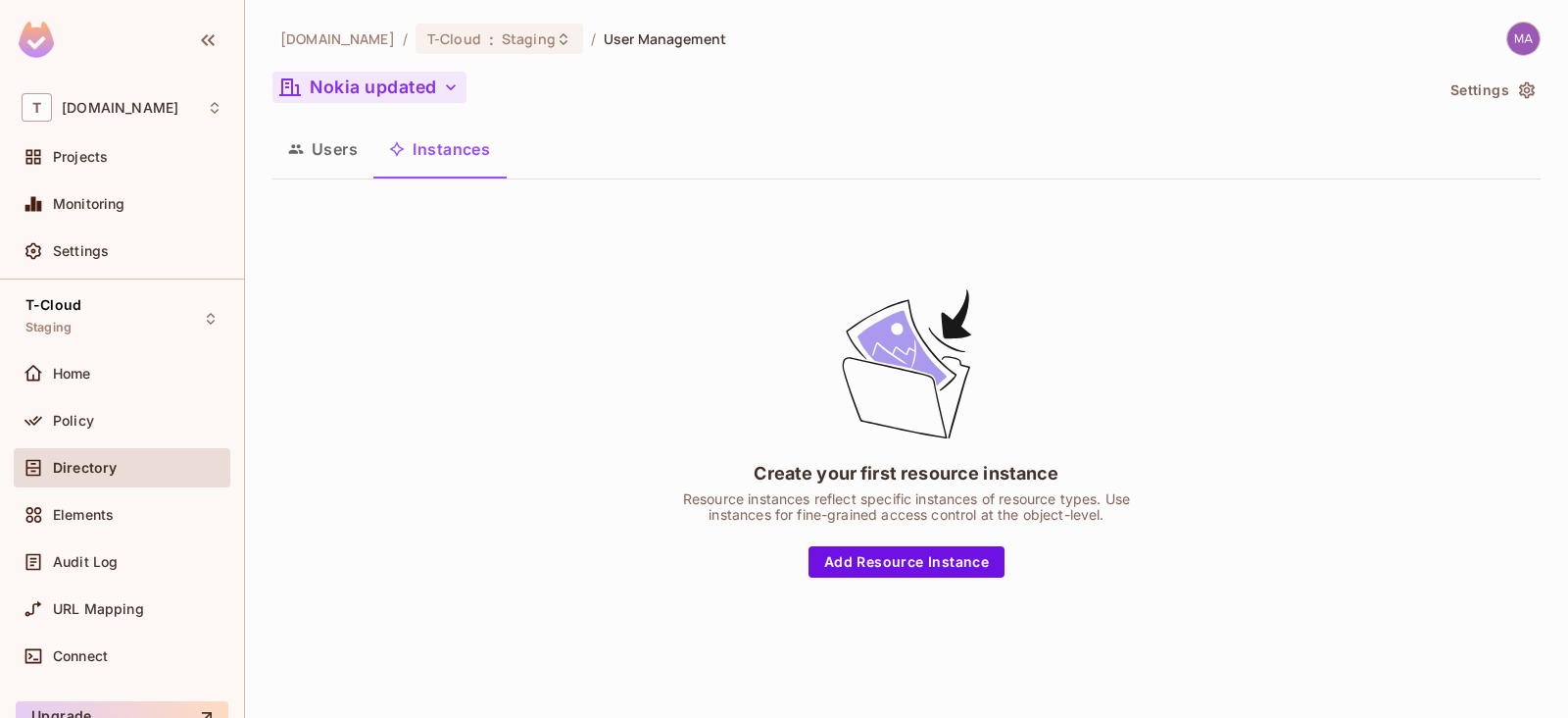
click at [341, 144] on button "Users" at bounding box center [322, 149] width 101 height 49
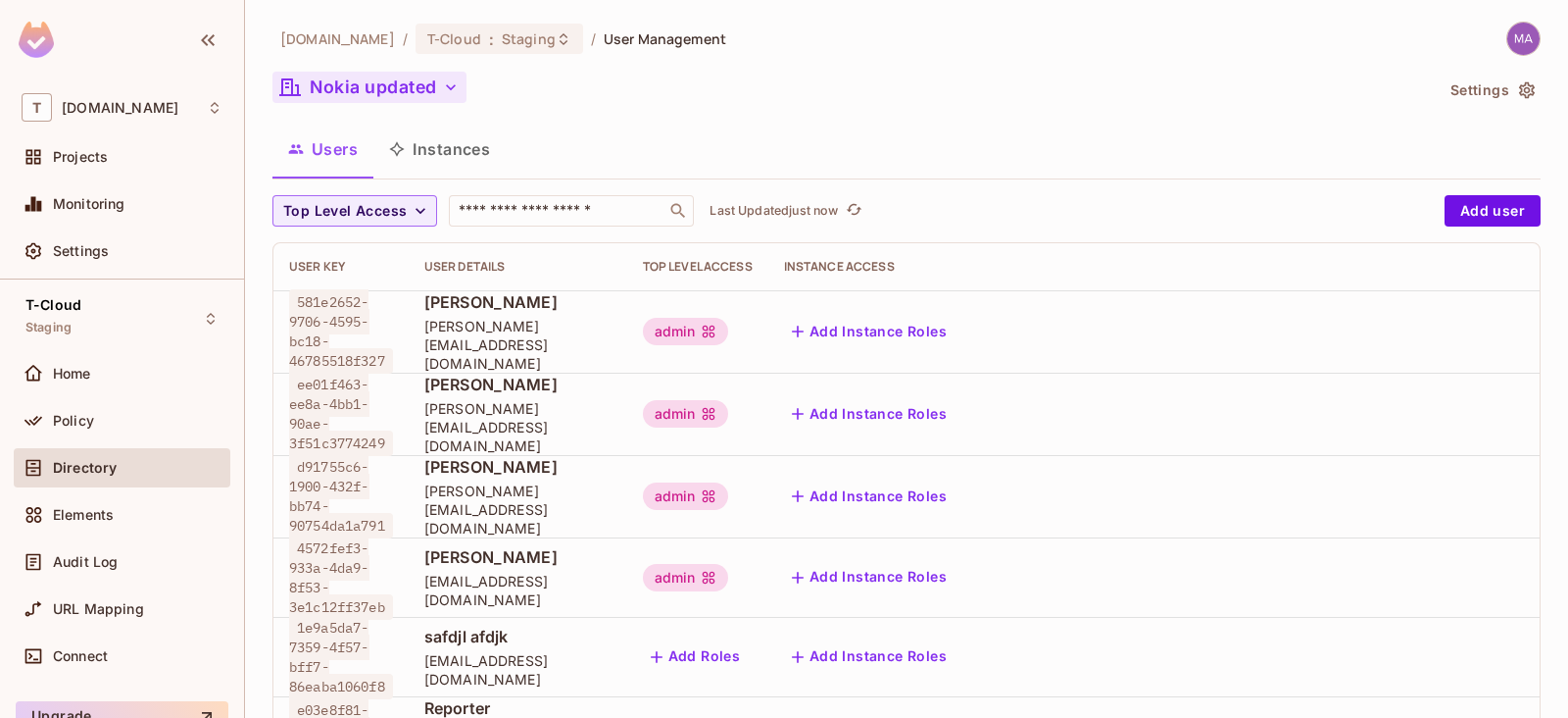
click at [426, 148] on button "Instances" at bounding box center [439, 149] width 133 height 49
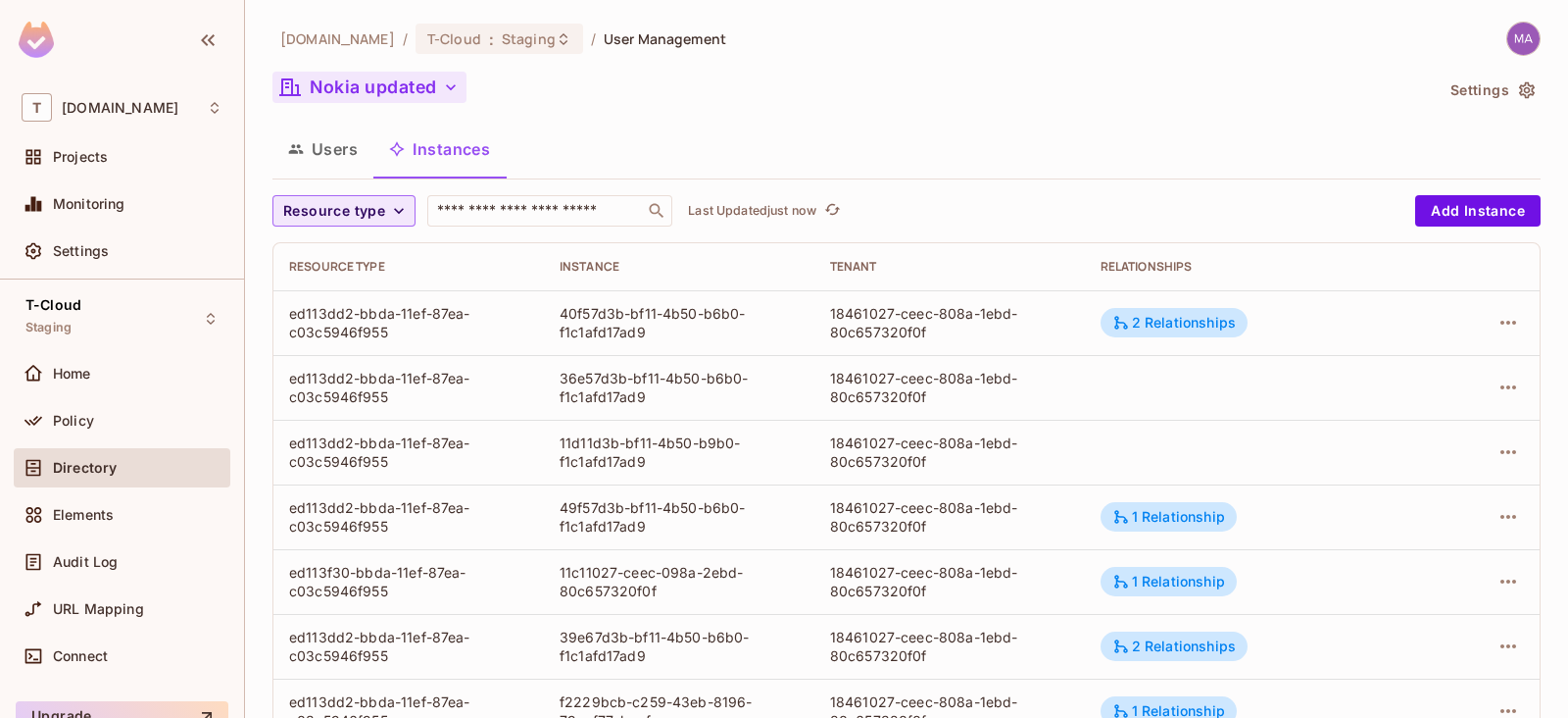
click at [371, 200] on span "Resource type" at bounding box center [334, 211] width 102 height 25
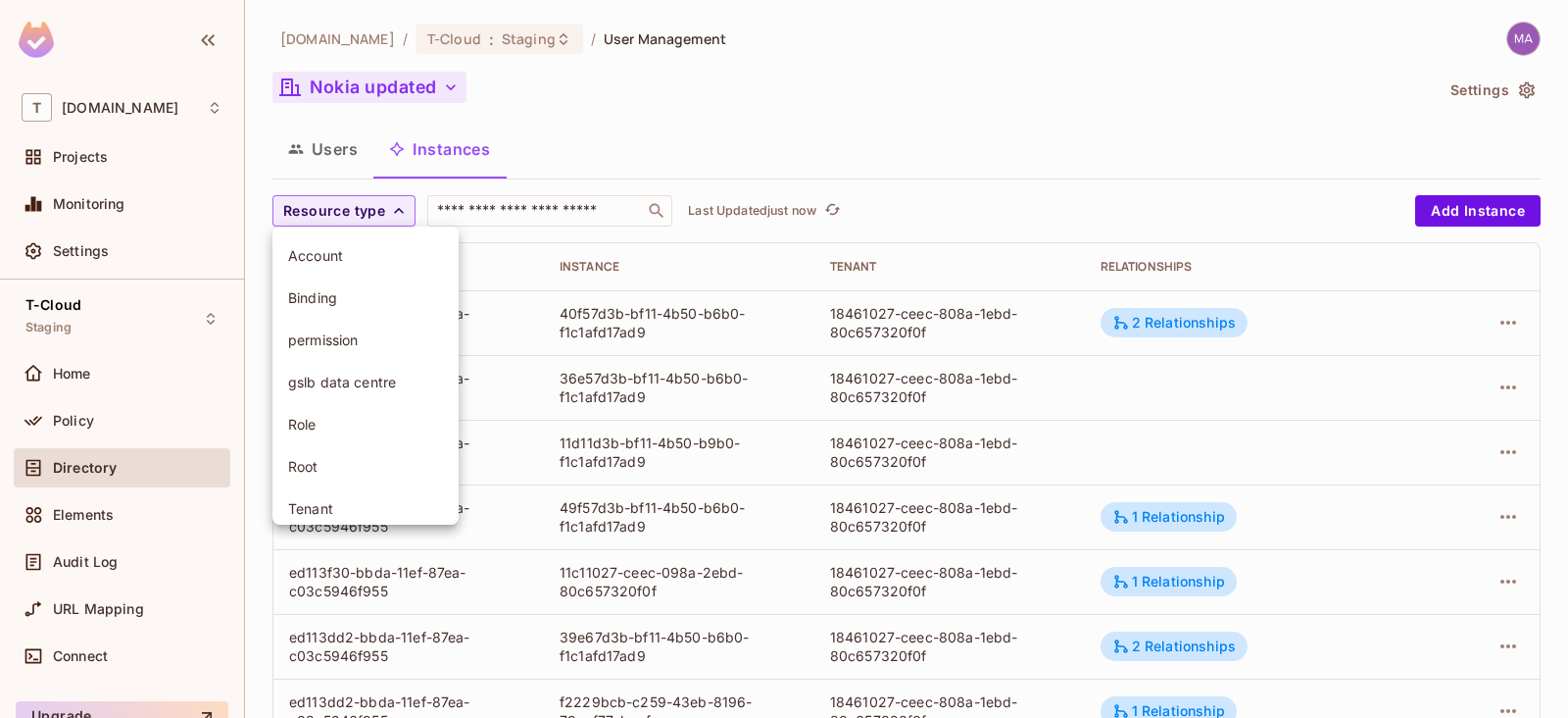
click at [338, 384] on span "gslb data centre" at bounding box center [365, 381] width 155 height 19
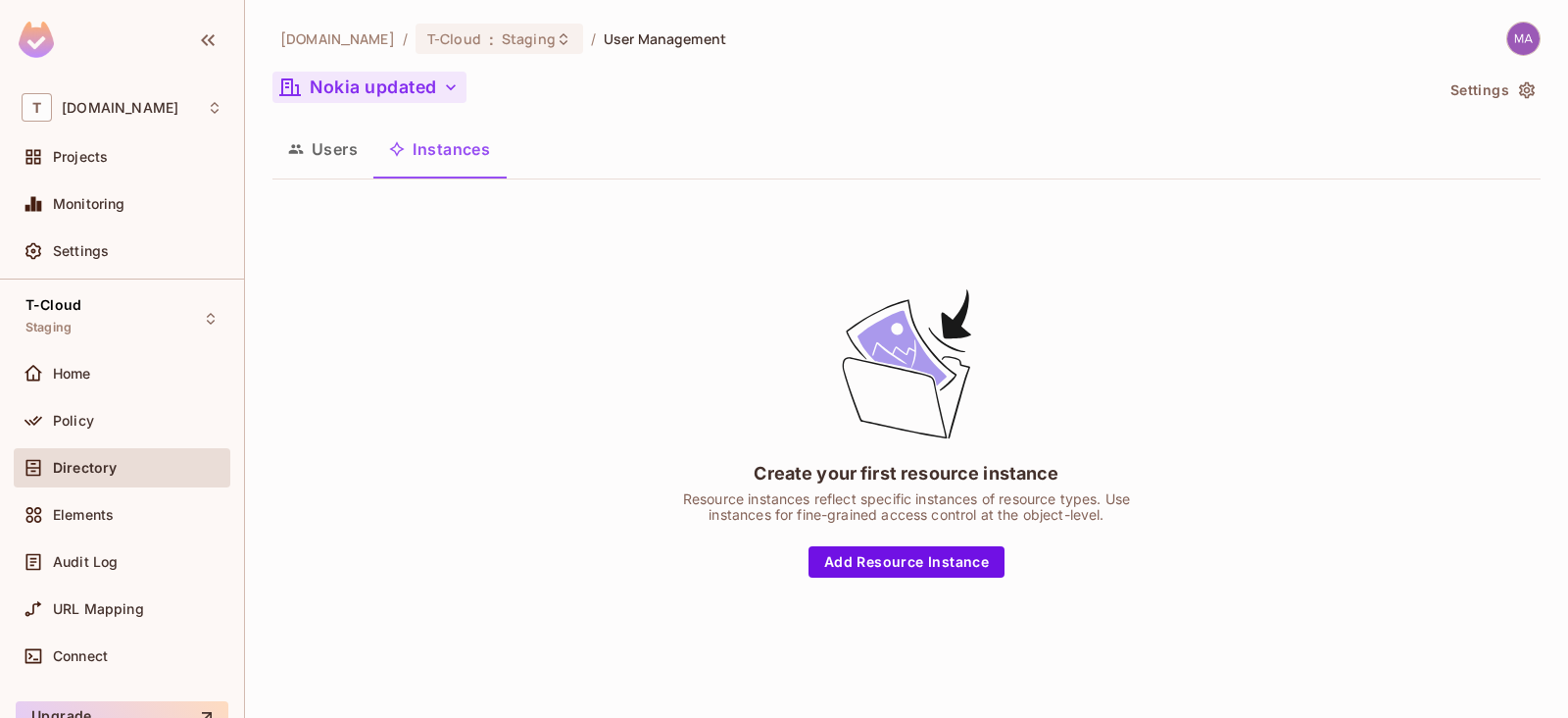
click at [445, 165] on button "Instances" at bounding box center [439, 149] width 133 height 49
click at [437, 155] on button "Instances" at bounding box center [439, 149] width 133 height 49
click at [318, 137] on button "Users" at bounding box center [322, 149] width 101 height 49
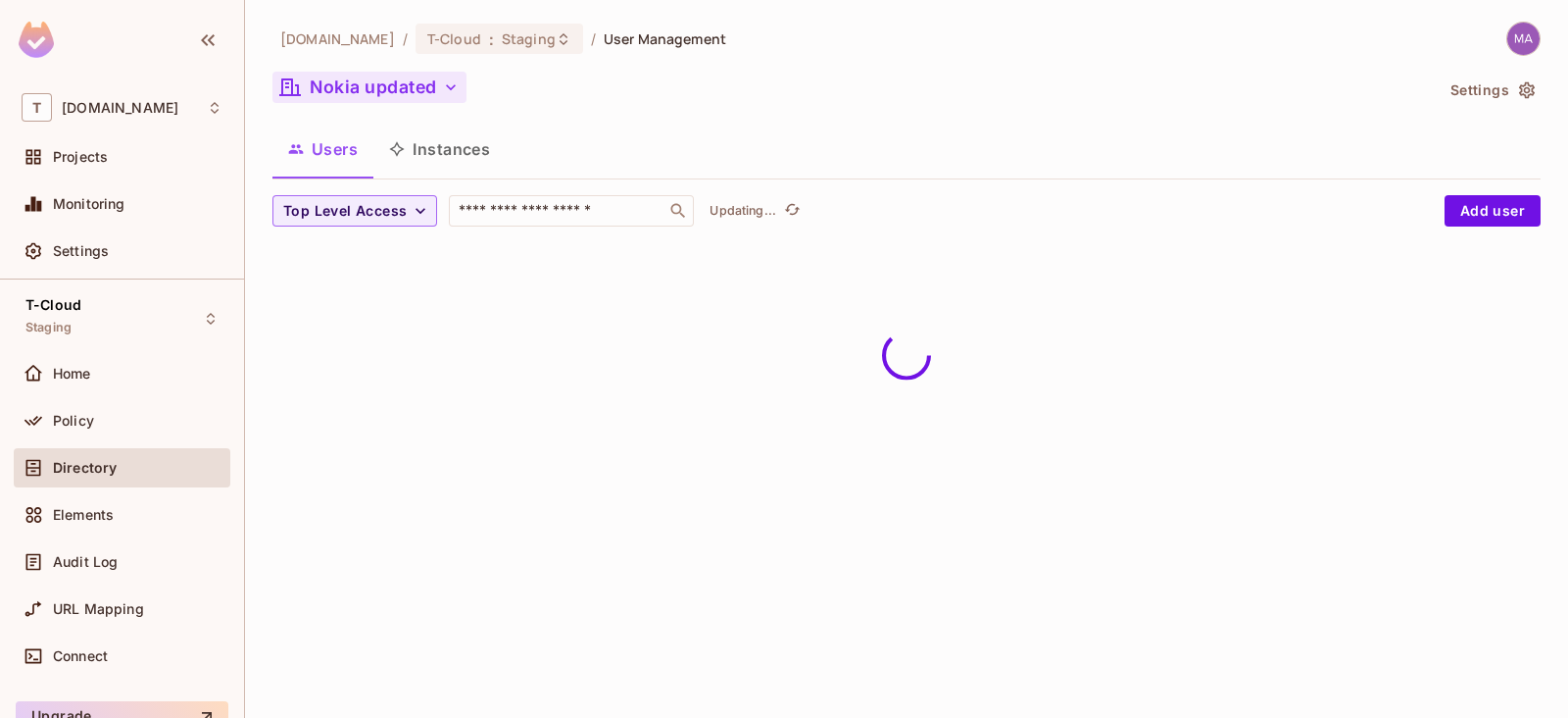
click at [392, 144] on icon "button" at bounding box center [397, 149] width 16 height 16
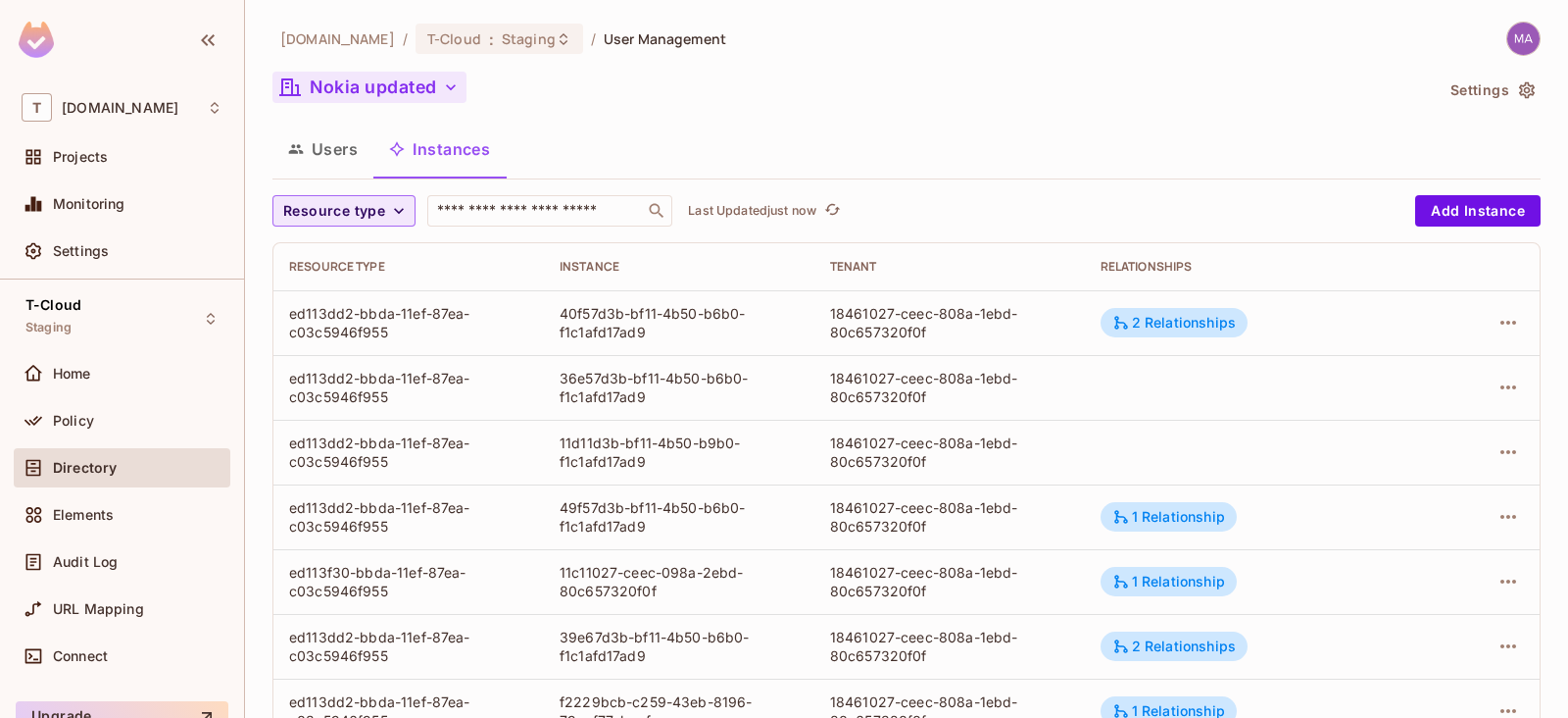
click at [353, 217] on span "Resource type" at bounding box center [334, 211] width 102 height 25
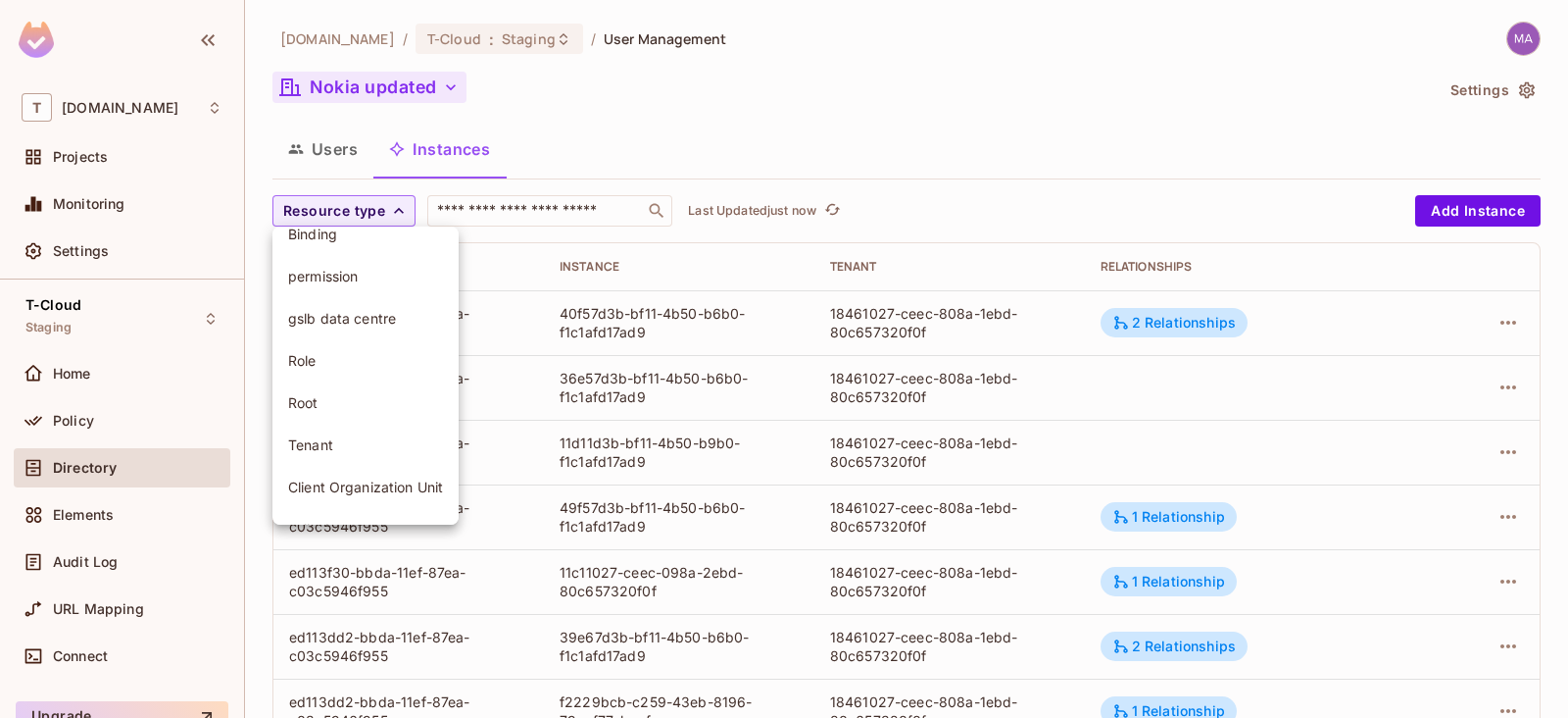
scroll to position [96, 0]
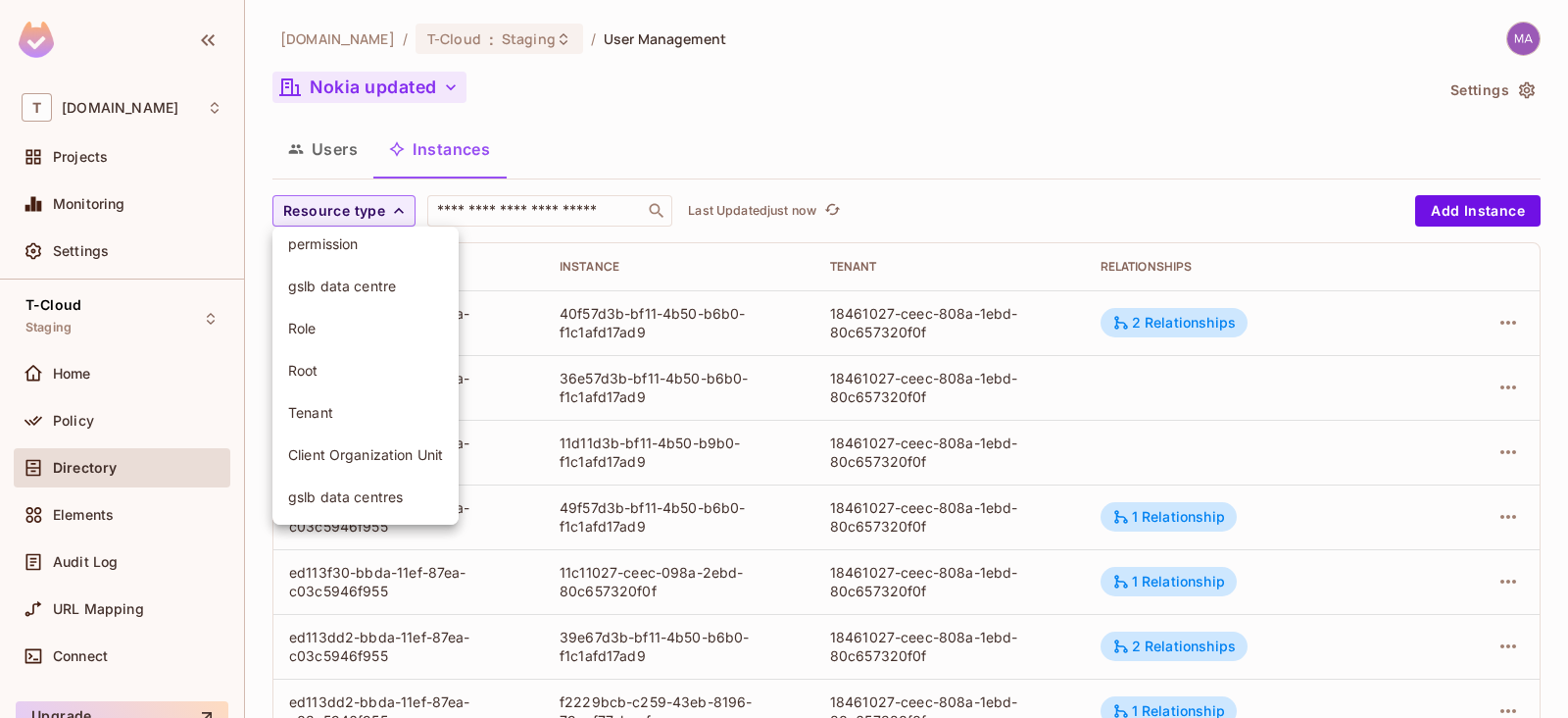
click at [341, 318] on span "Role" at bounding box center [365, 327] width 155 height 19
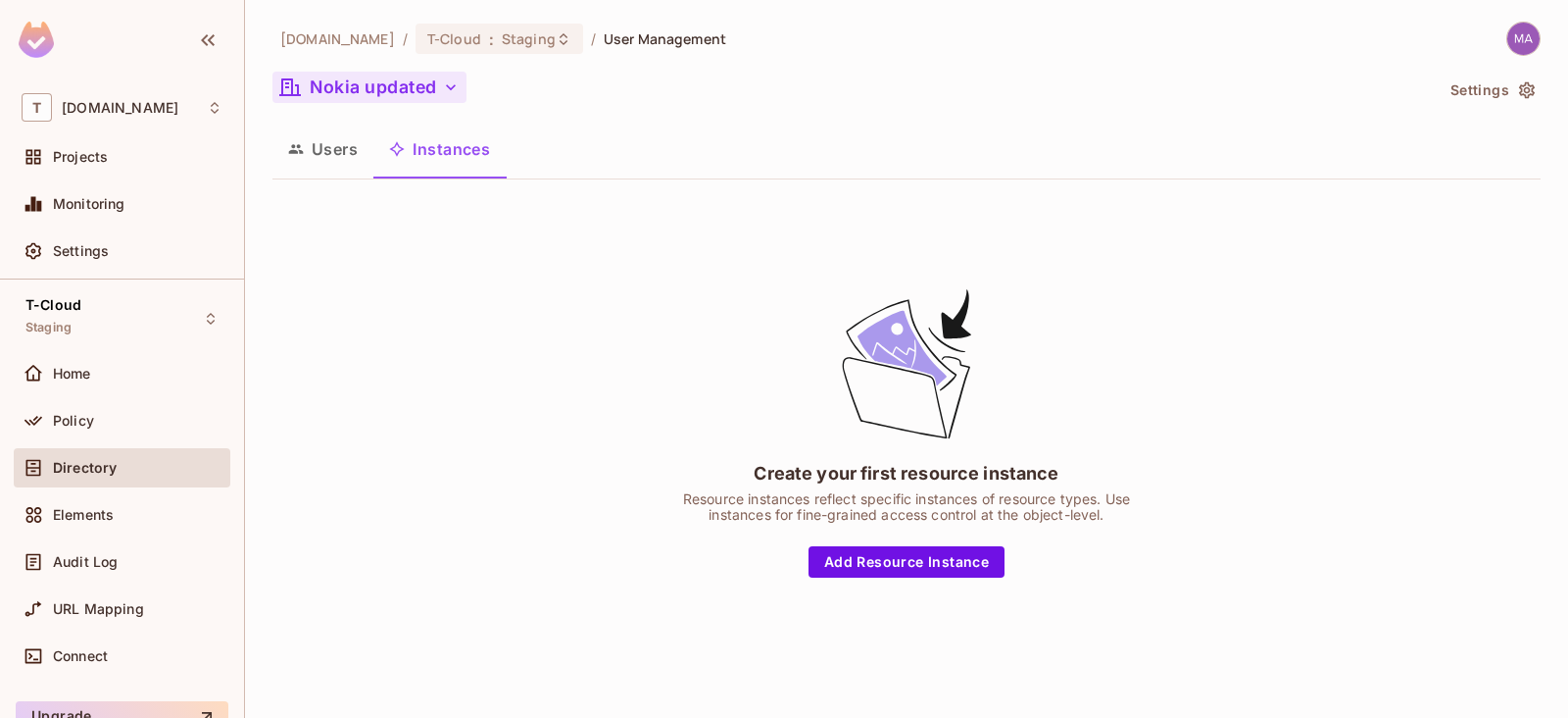
click at [403, 71] on div "[DOMAIN_NAME] / T-Cloud : Staging / User Management Nokia updated Settings User…" at bounding box center [906, 345] width 1269 height 646
click at [320, 114] on div "[DOMAIN_NAME] / T-Cloud : Staging / User Management Nokia updated Settings User…" at bounding box center [906, 345] width 1269 height 646
click at [335, 144] on button "Users" at bounding box center [322, 149] width 101 height 49
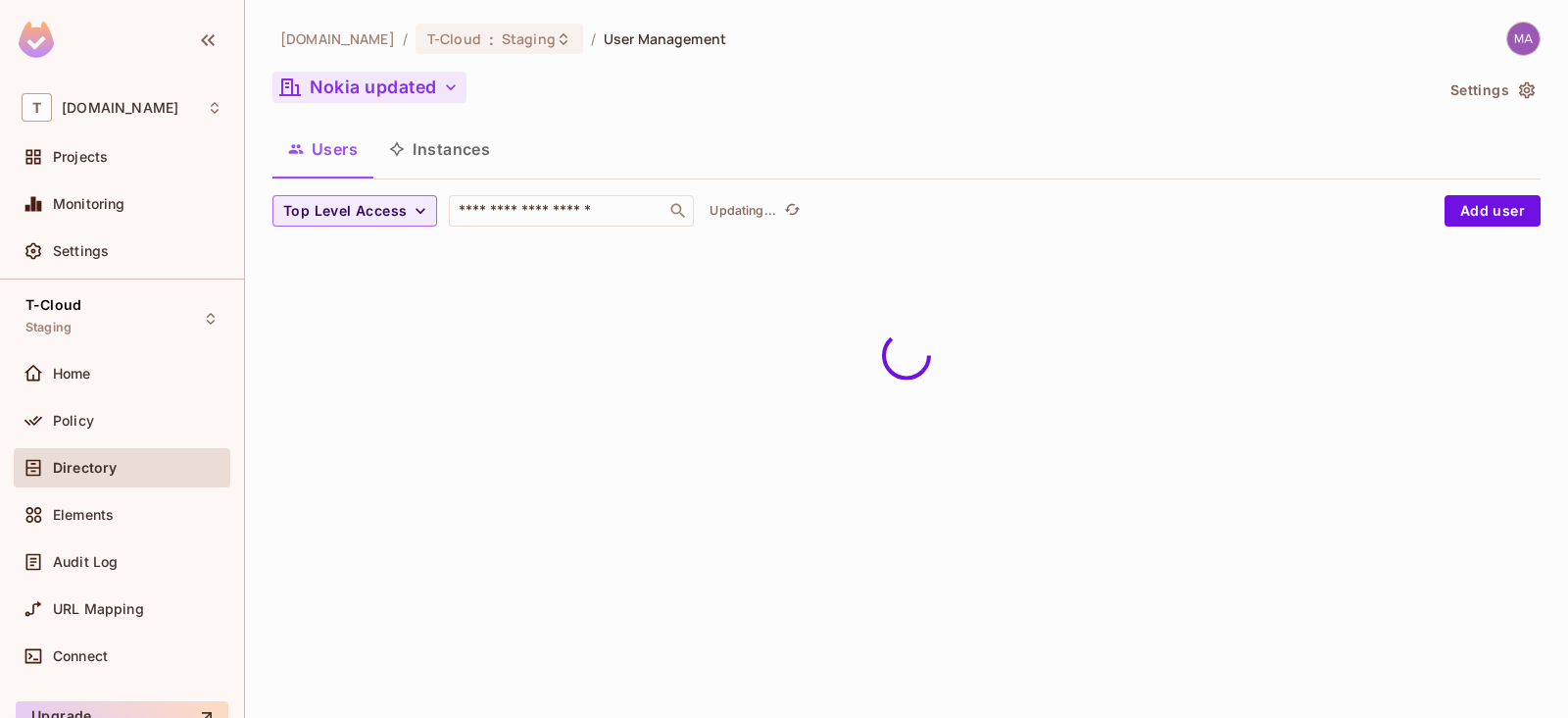
click at [409, 150] on button "Instances" at bounding box center [439, 149] width 133 height 49
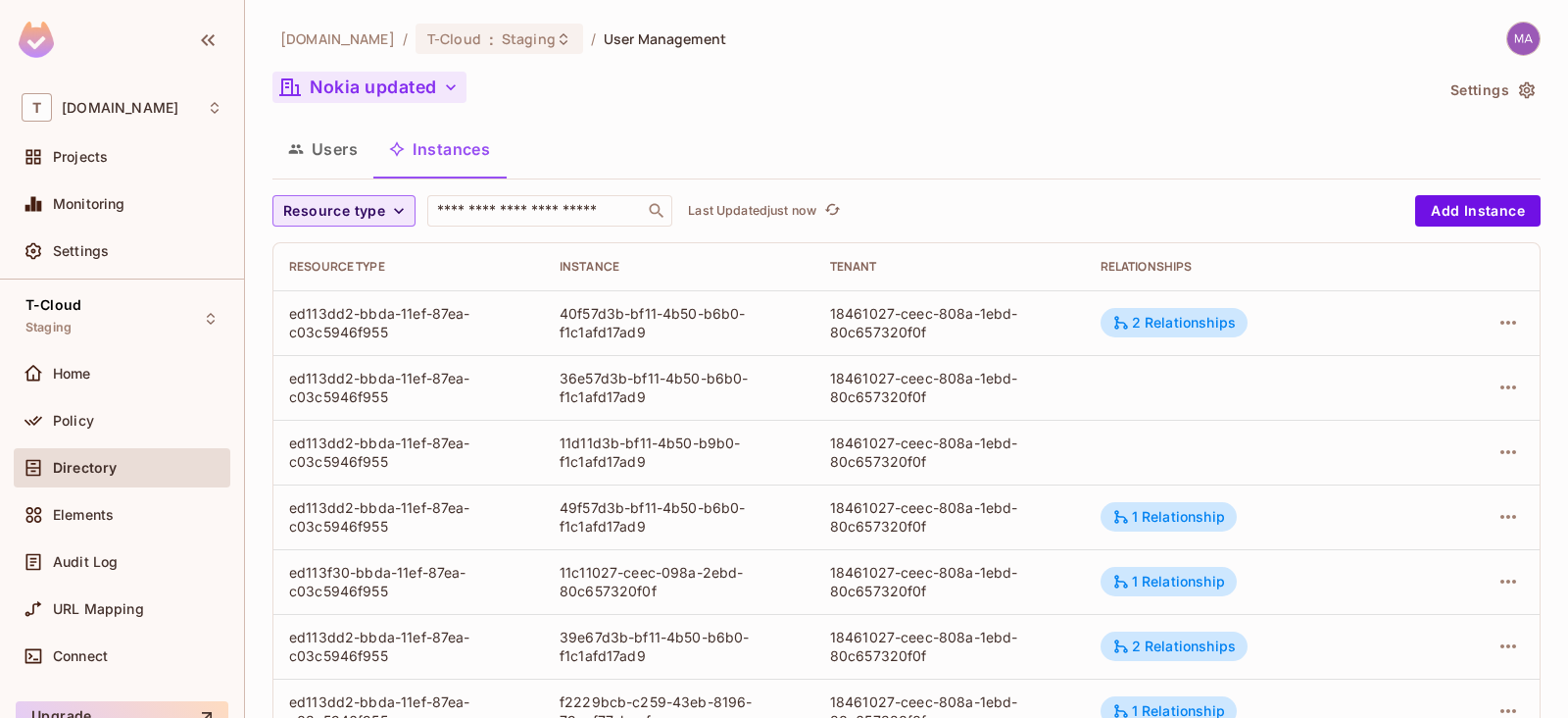
click at [368, 217] on span "Resource type" at bounding box center [334, 211] width 102 height 25
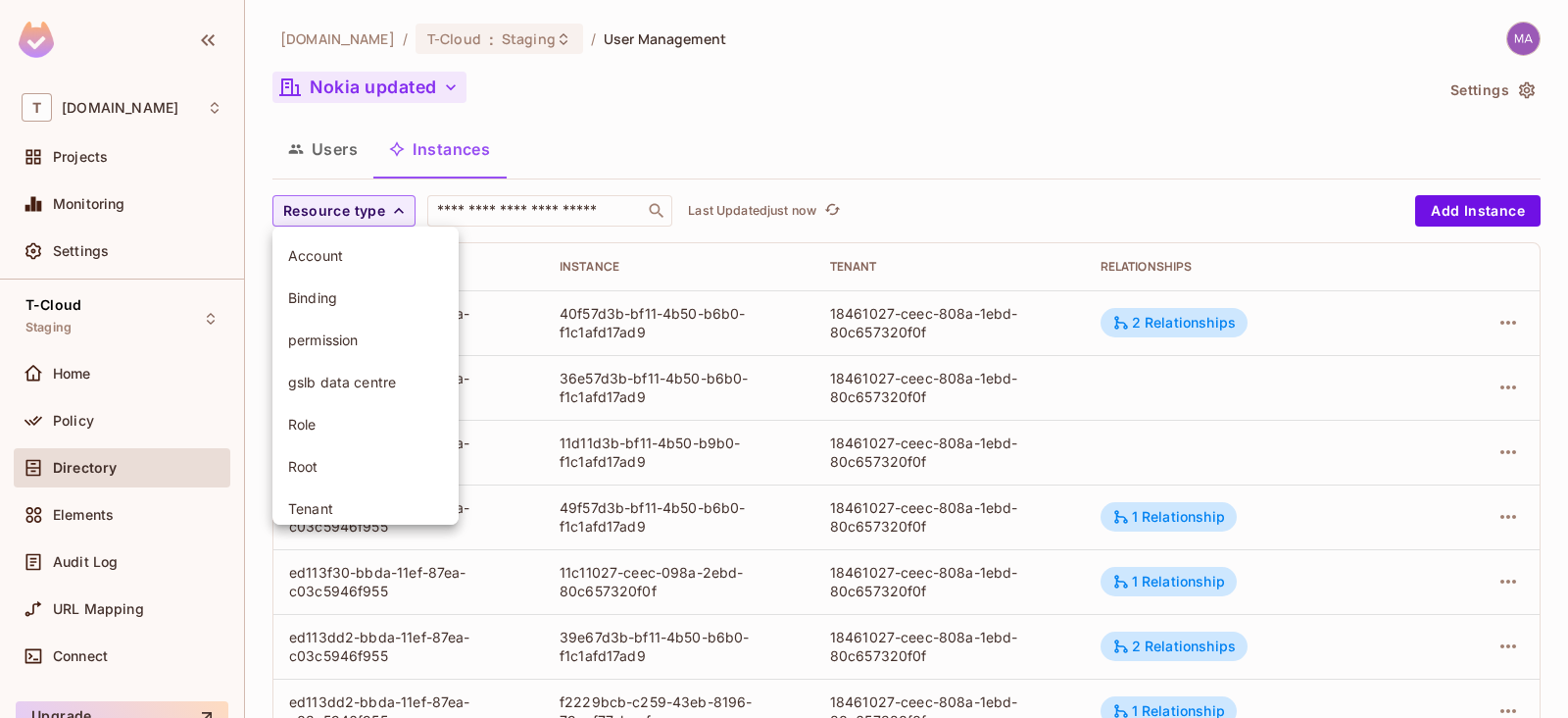
click at [369, 252] on span "Account" at bounding box center [365, 255] width 155 height 19
